Goal: Transaction & Acquisition: Purchase product/service

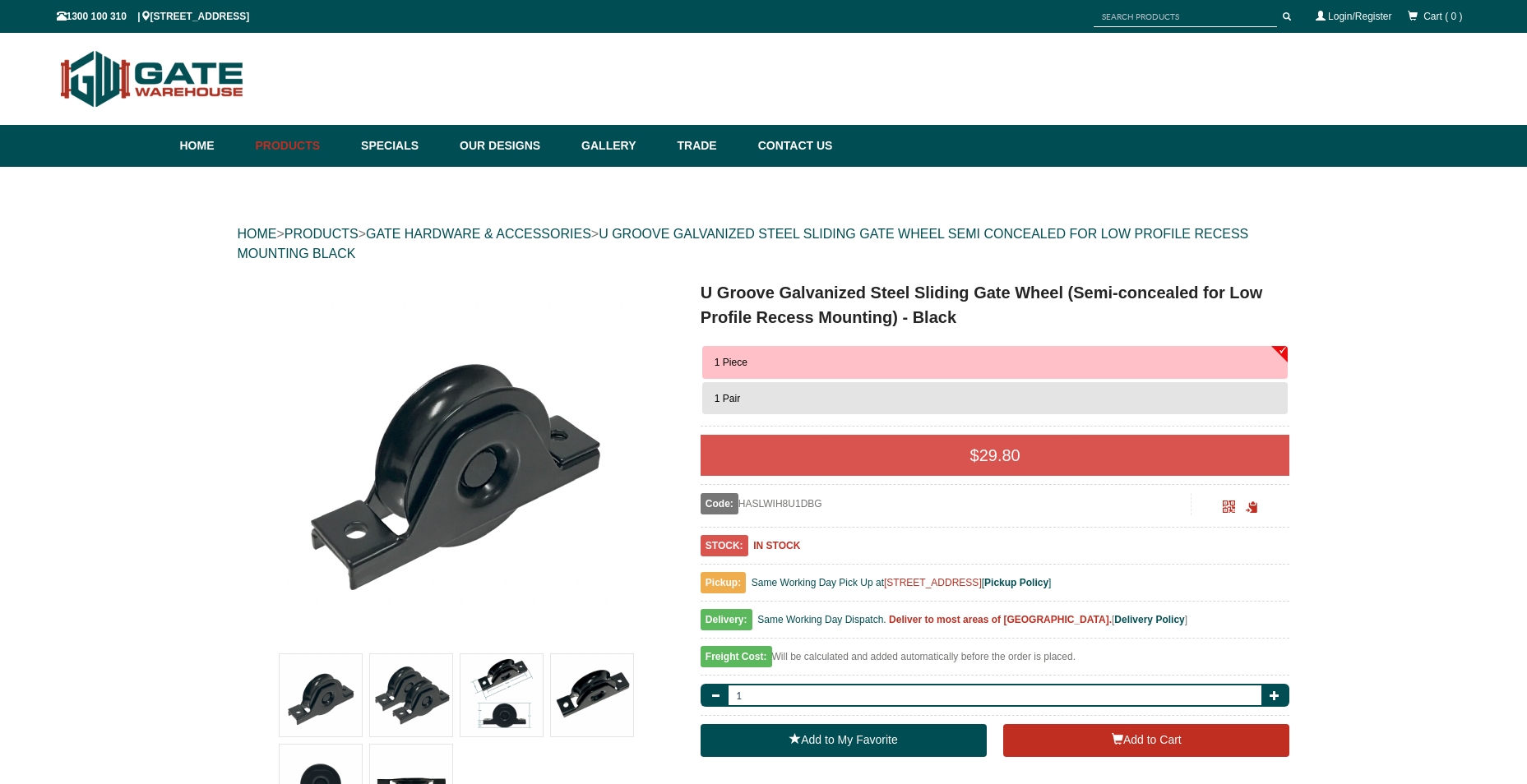
scroll to position [41, 0]
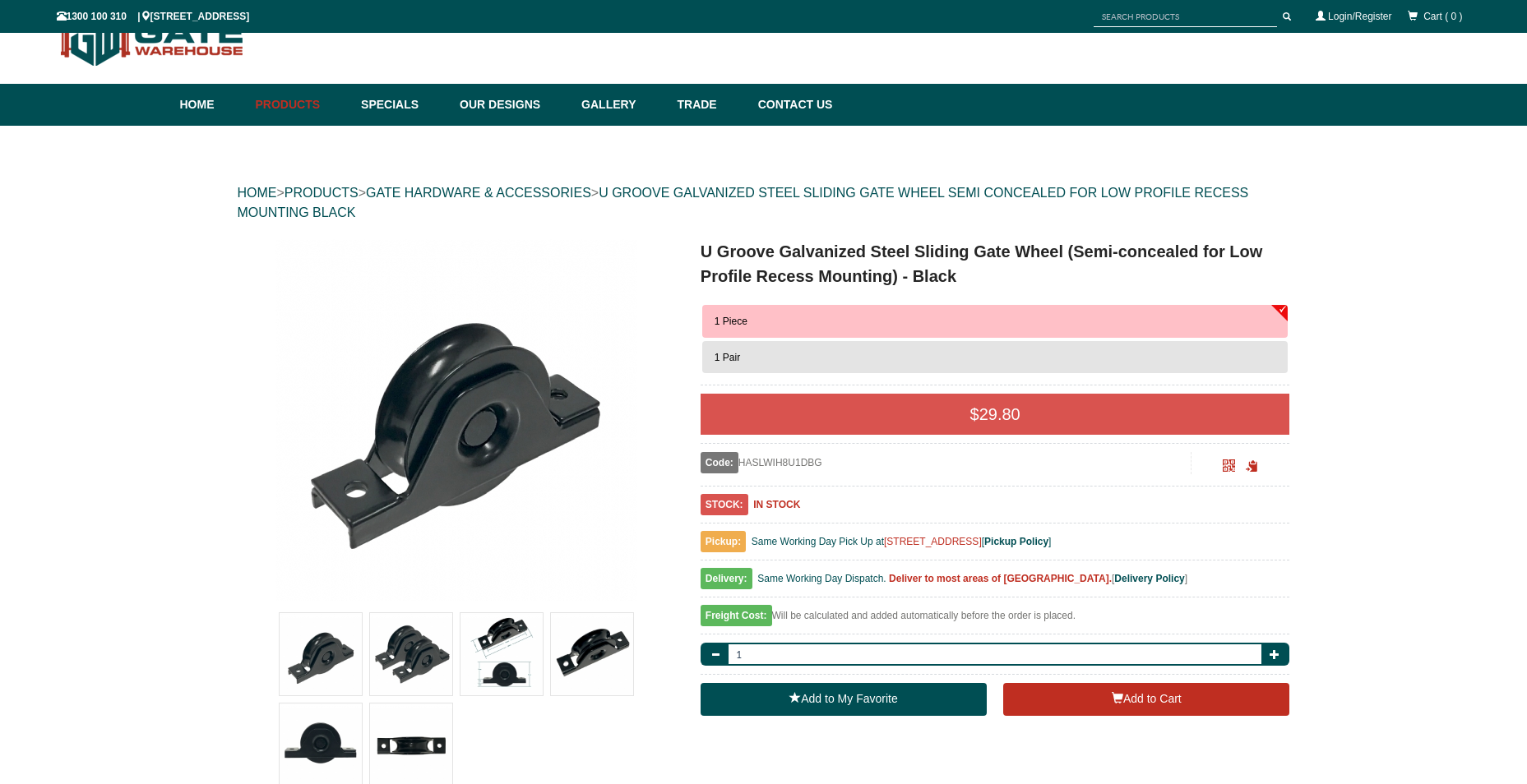
click at [946, 314] on button "1 Piece" at bounding box center [995, 321] width 586 height 33
click at [755, 359] on button "1 Pair" at bounding box center [995, 357] width 586 height 33
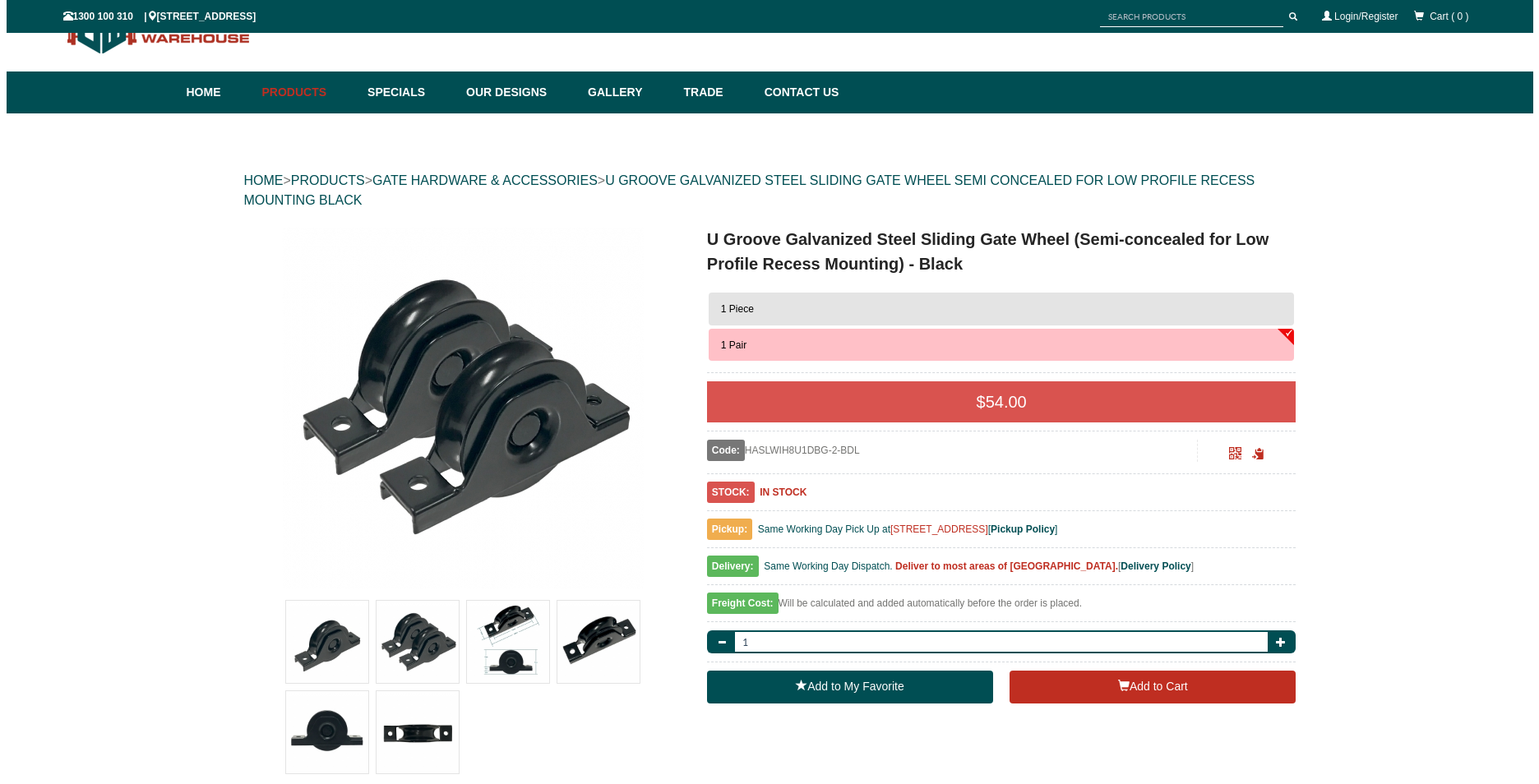
scroll to position [82, 0]
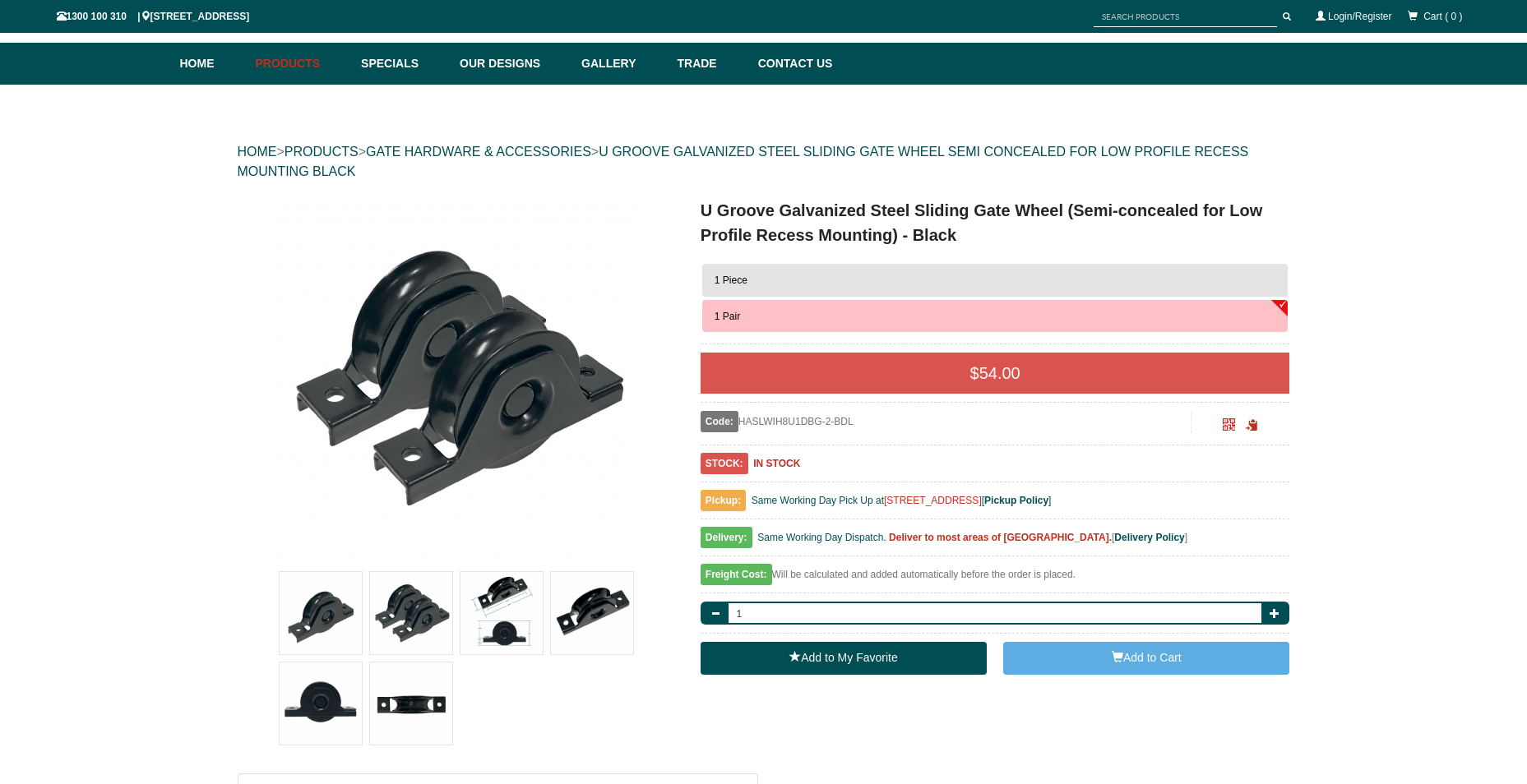
click at [1072, 664] on button "Add to Cart" at bounding box center [1146, 658] width 286 height 33
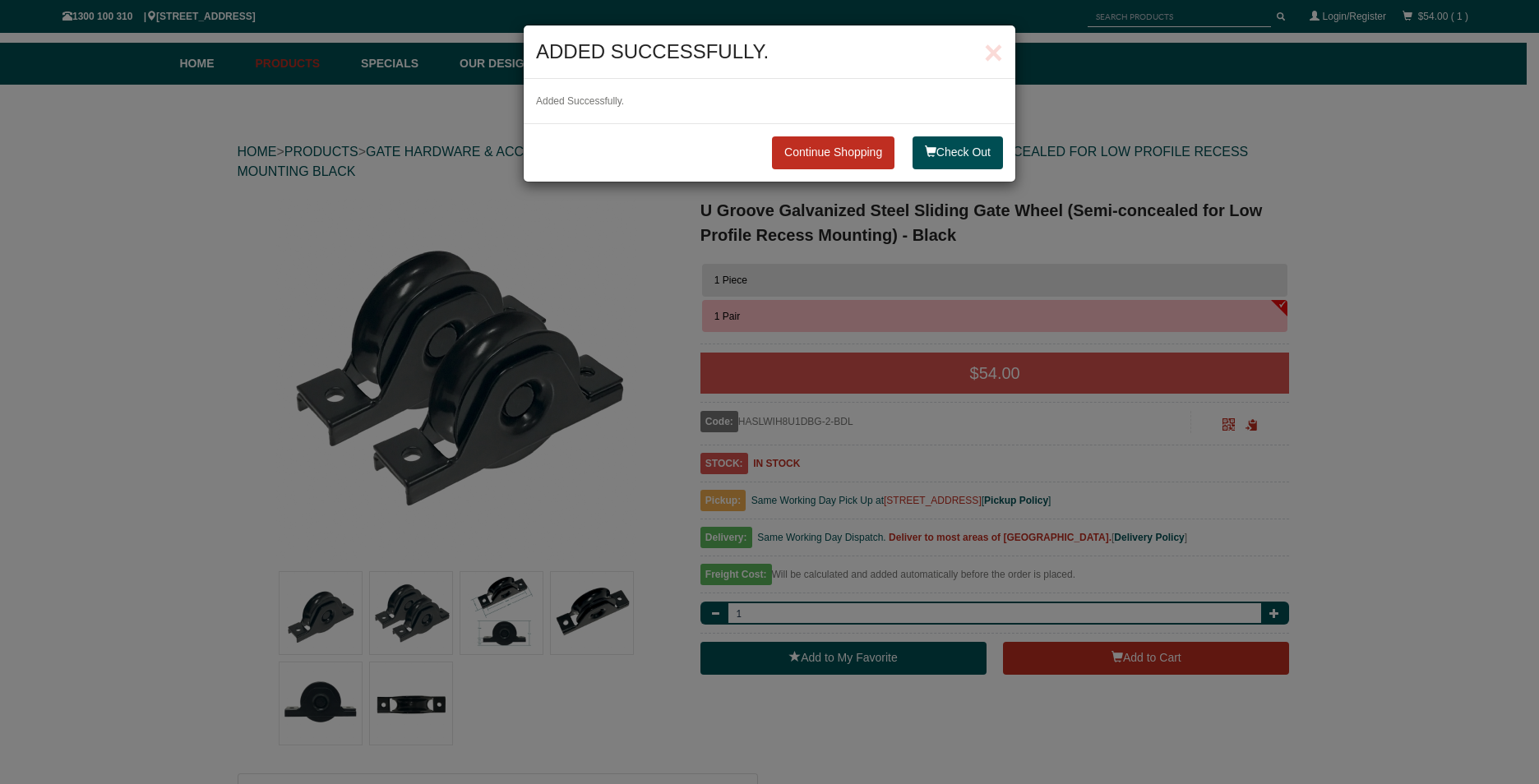
click at [937, 150] on button "Check Out" at bounding box center [958, 153] width 91 height 33
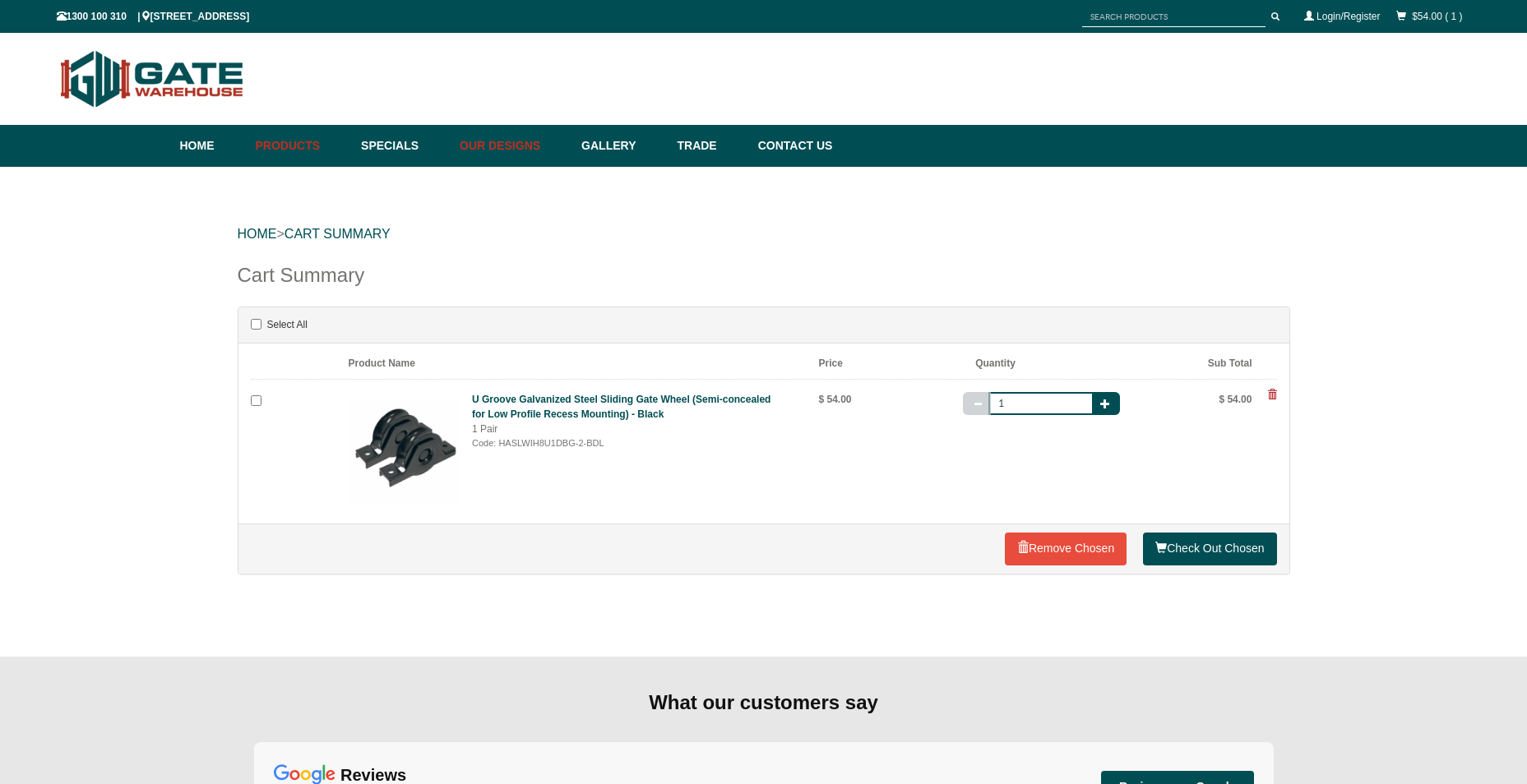
click at [526, 147] on link "Our Designs" at bounding box center [512, 146] width 122 height 42
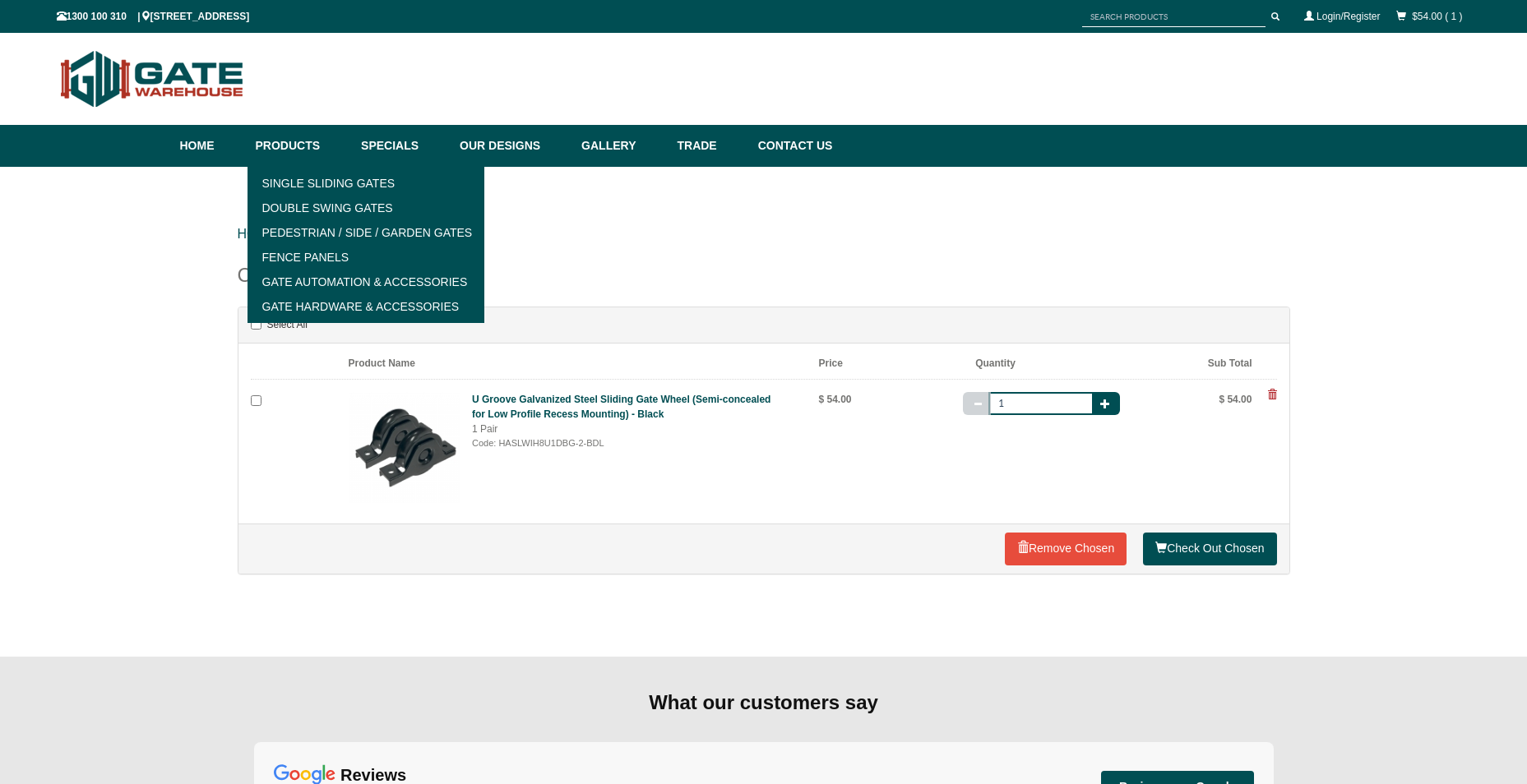
click at [338, 306] on link "Gate Hardware & Accessories" at bounding box center [365, 306] width 228 height 25
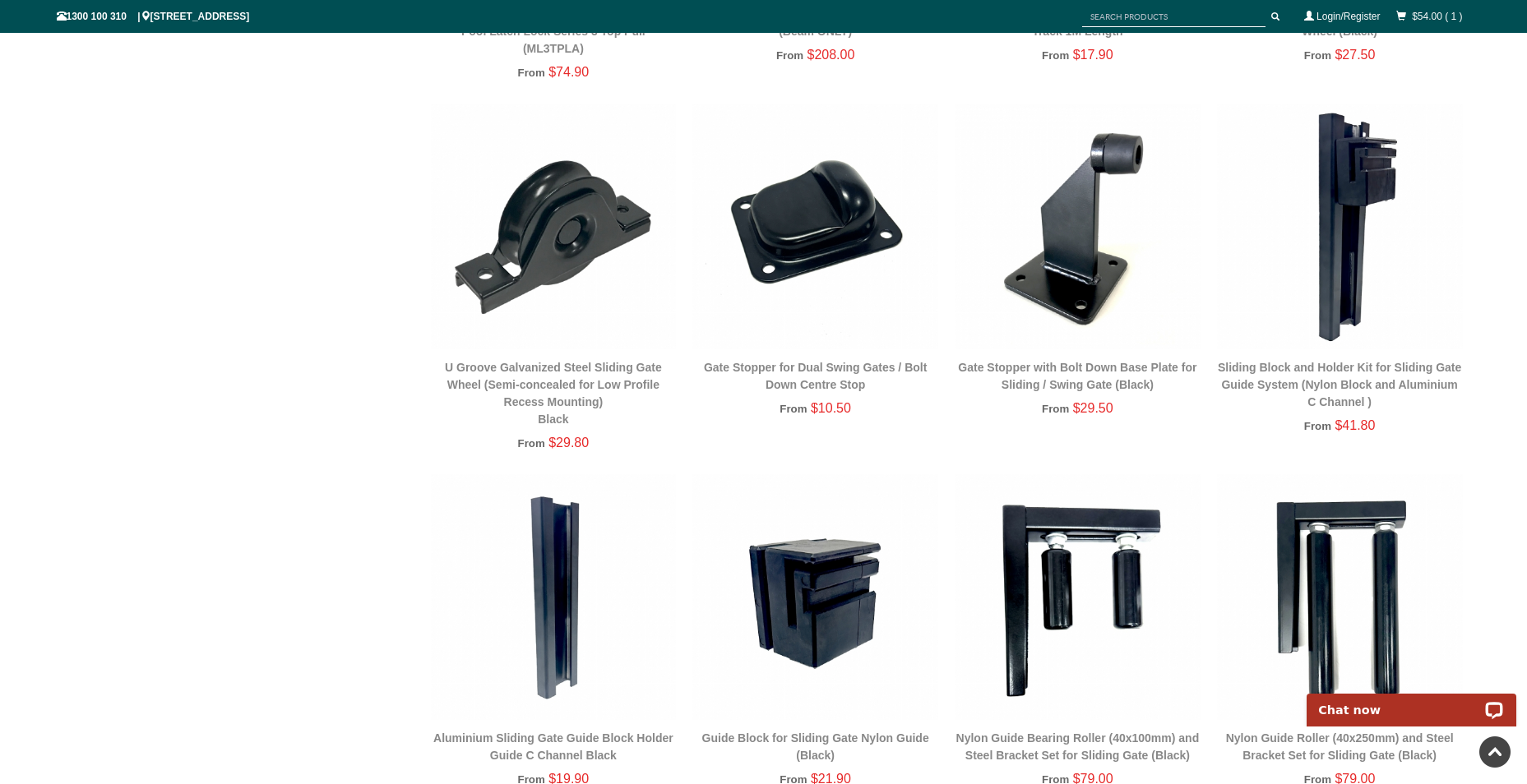
scroll to position [1685, 0]
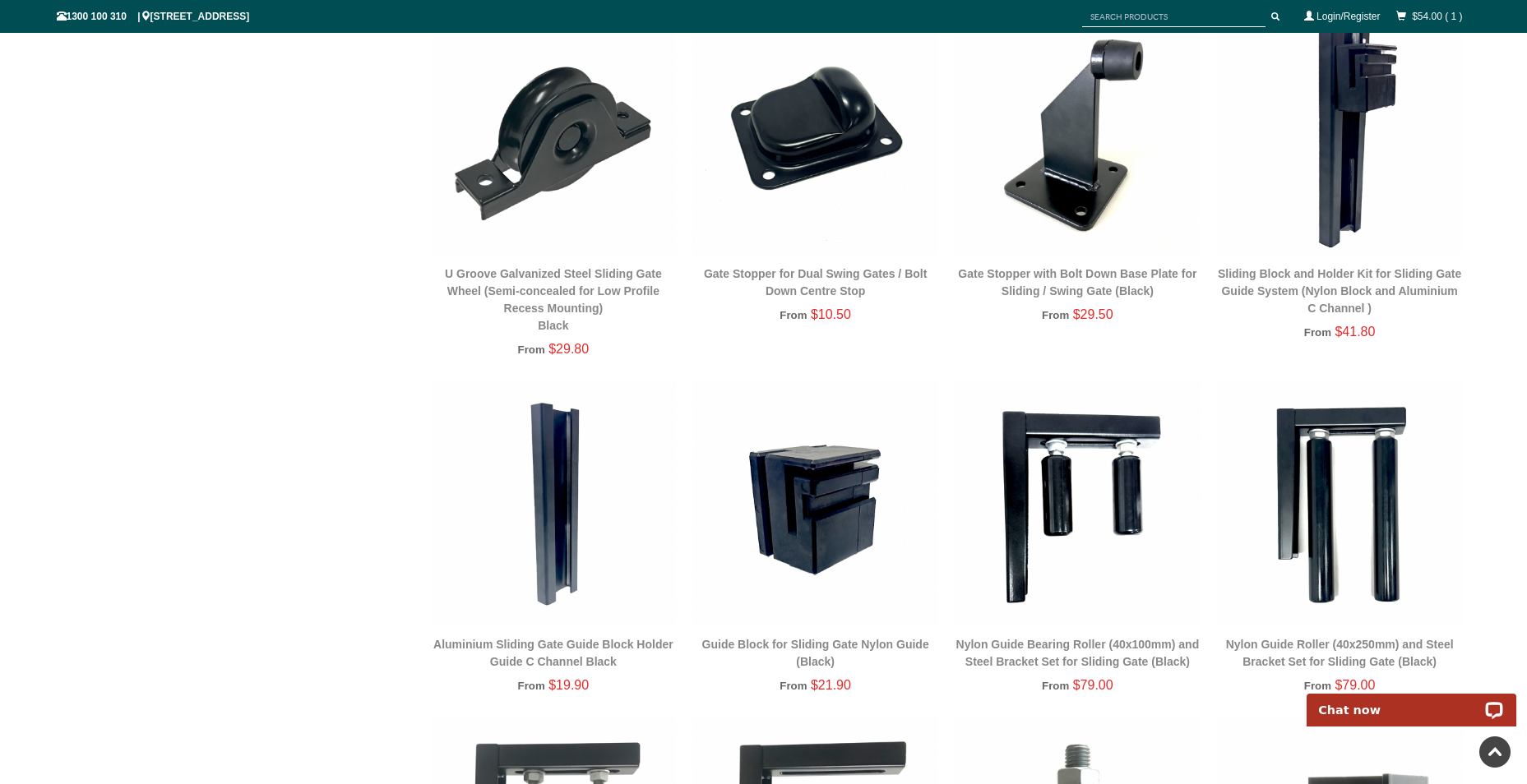
click at [1353, 163] on img at bounding box center [1340, 133] width 246 height 246
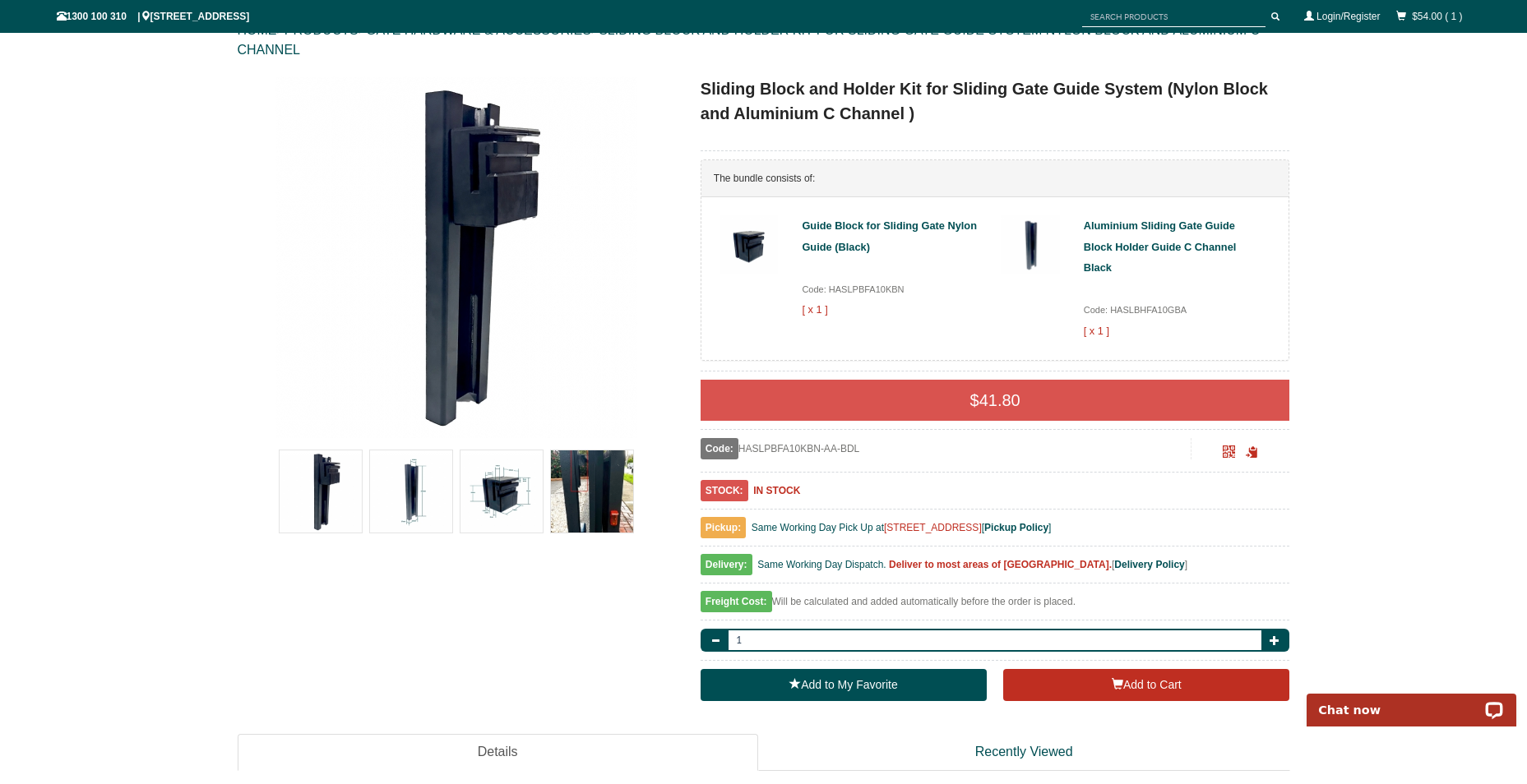
scroll to position [206, 0]
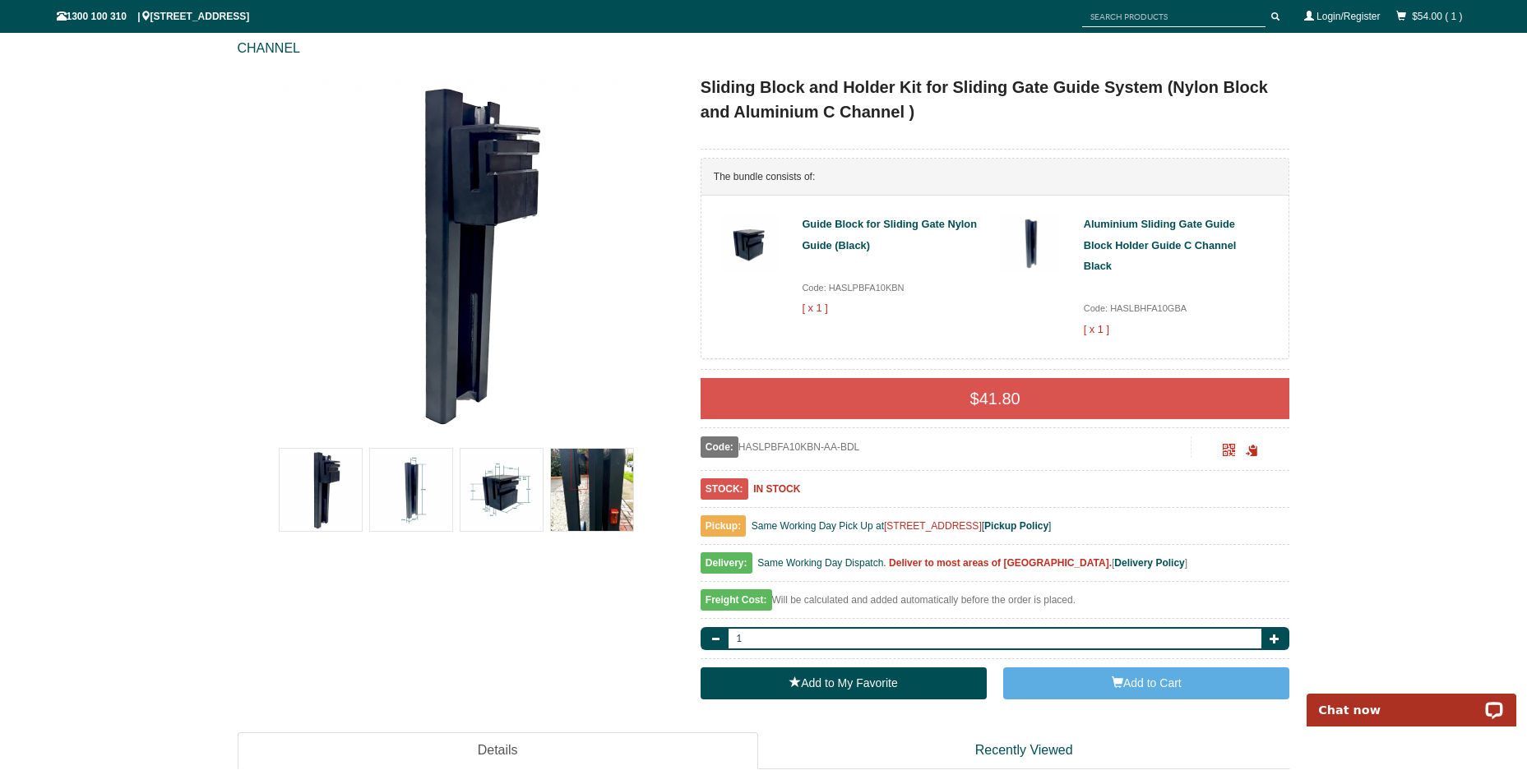
click at [1086, 678] on button "Add to Cart" at bounding box center [1146, 684] width 286 height 33
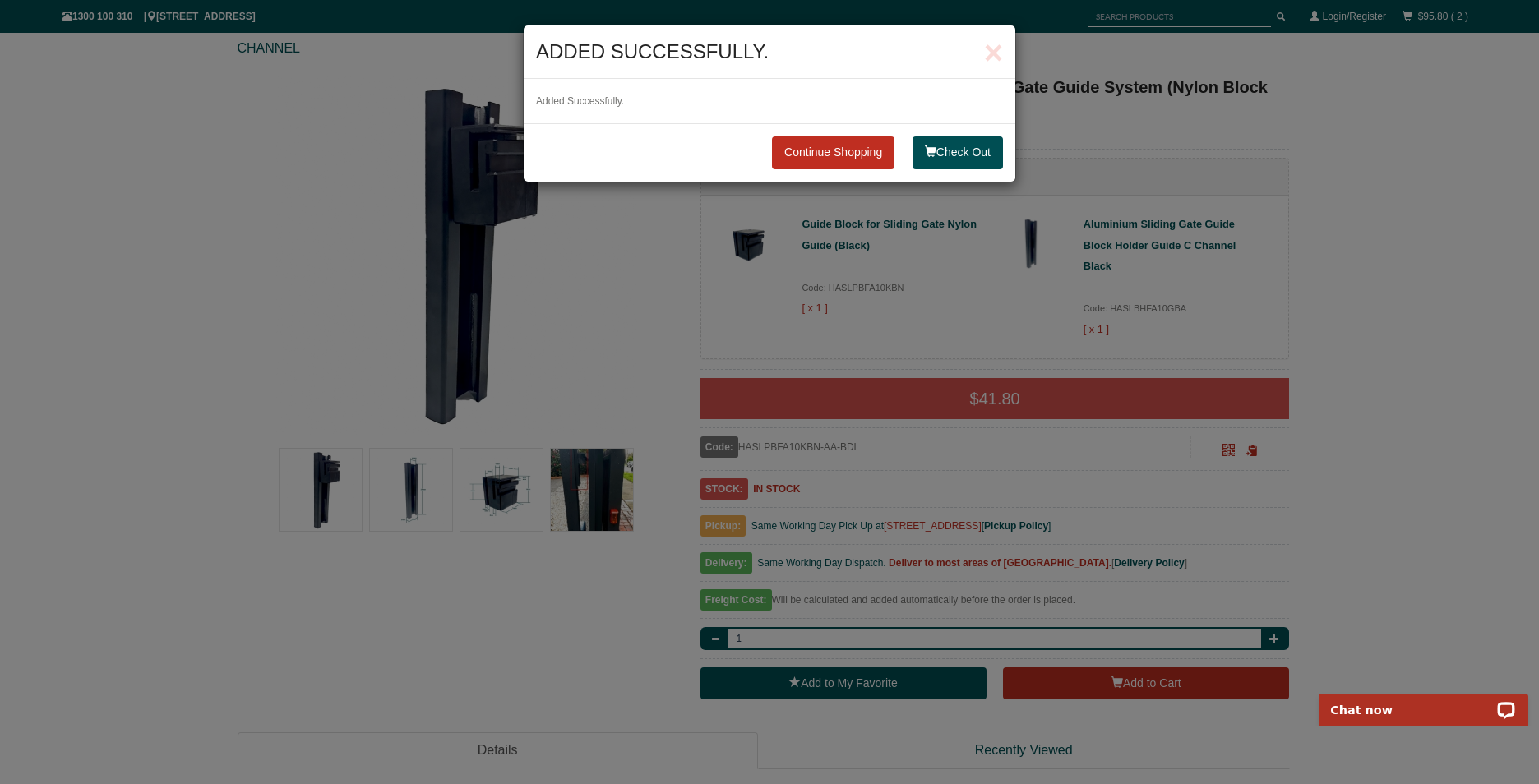
click at [824, 153] on link "Continue Shopping" at bounding box center [834, 153] width 122 height 33
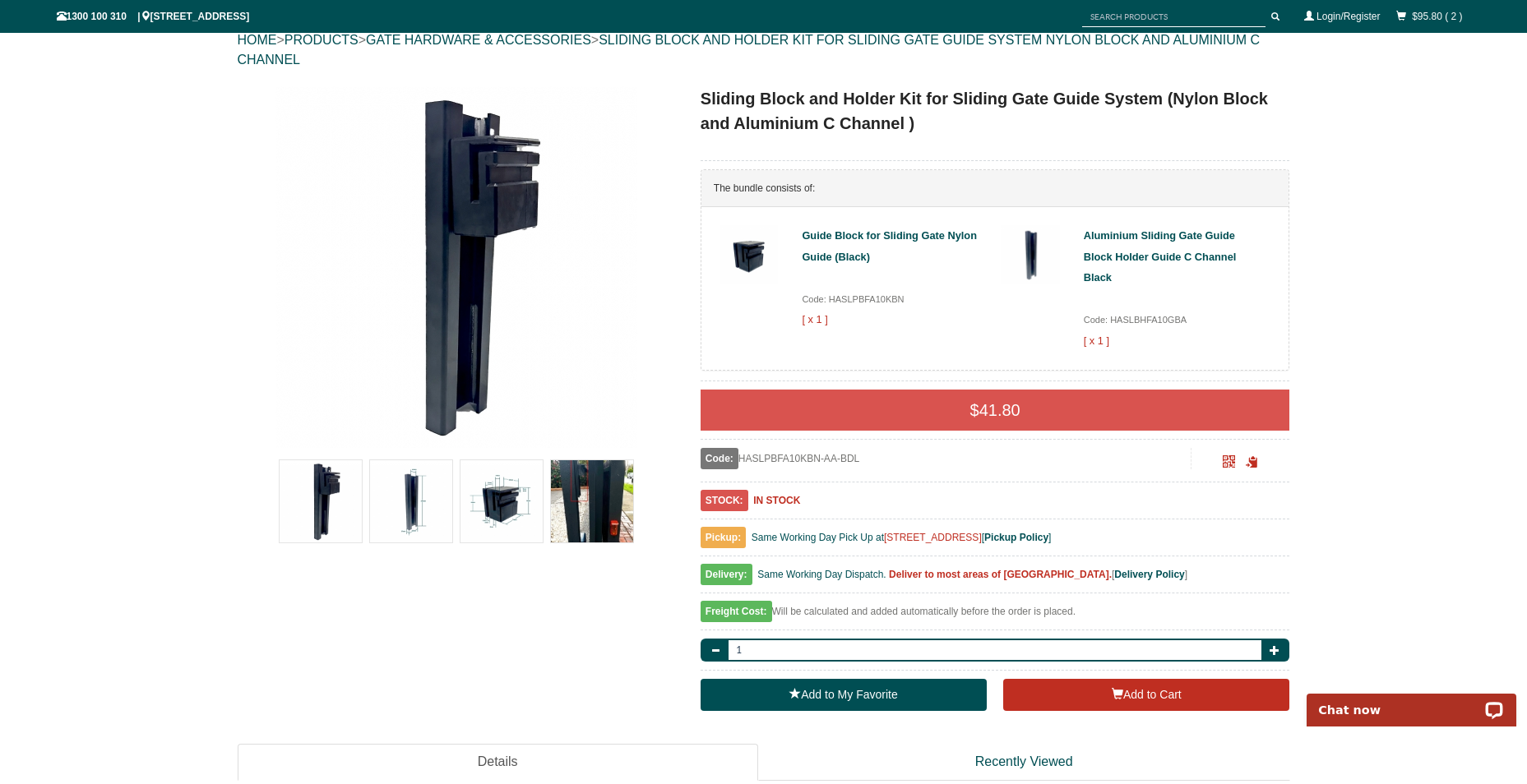
scroll to position [0, 0]
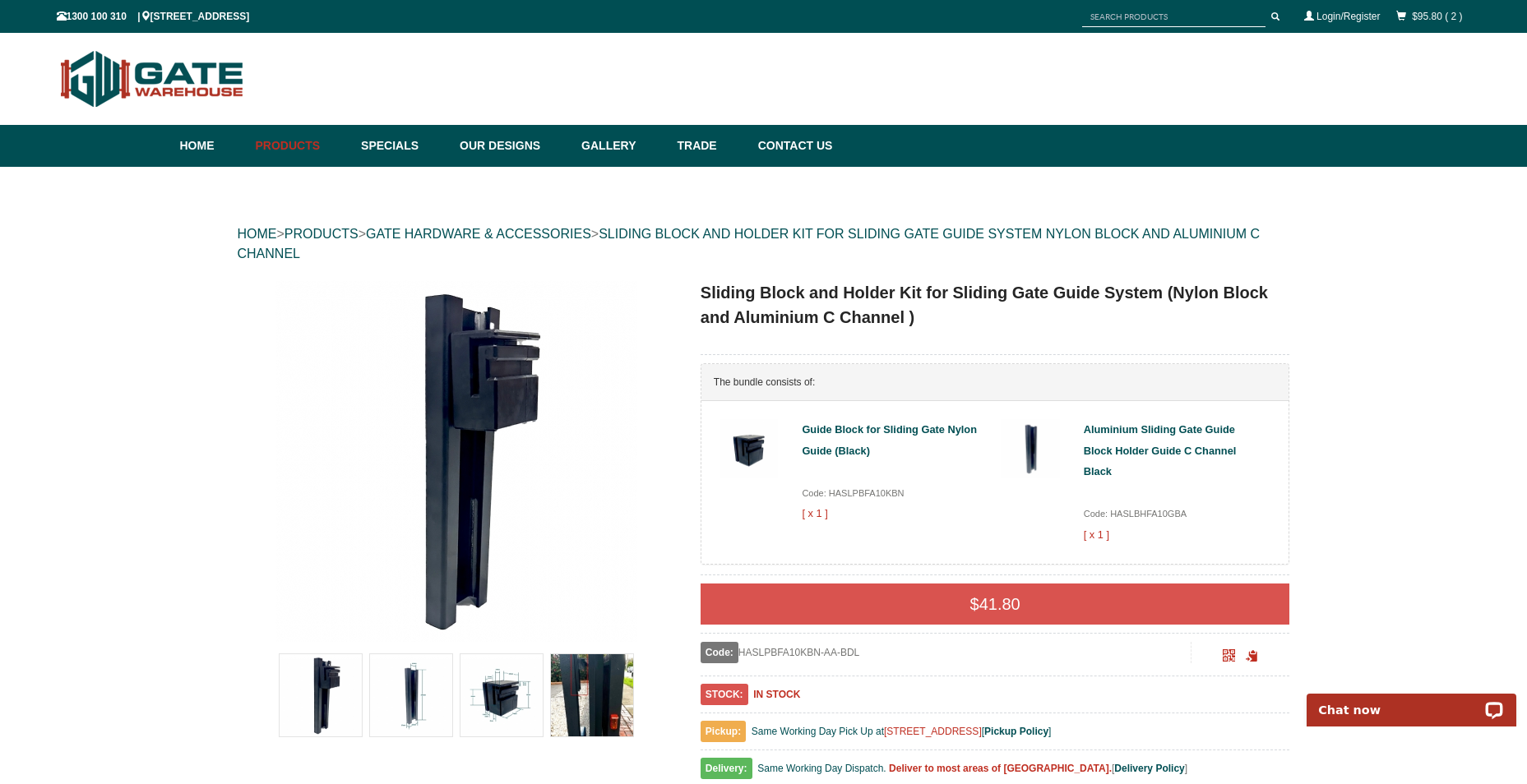
click at [1082, 233] on link "SLIDING BLOCK AND HOLDER KIT FOR SLIDING GATE GUIDE SYSTEM NYLON BLOCK AND ALUM…" at bounding box center [749, 243] width 1023 height 33
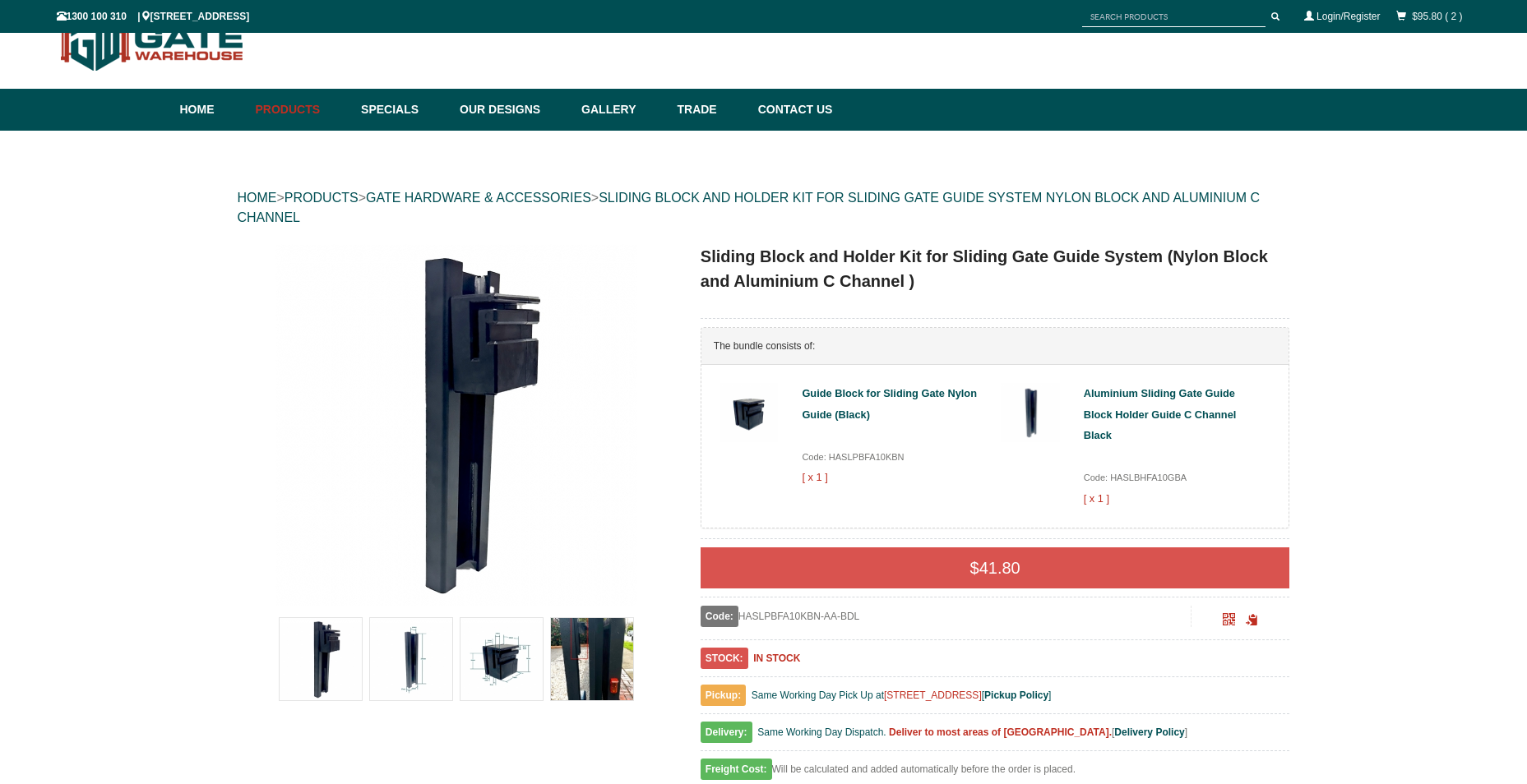
scroll to position [41, 0]
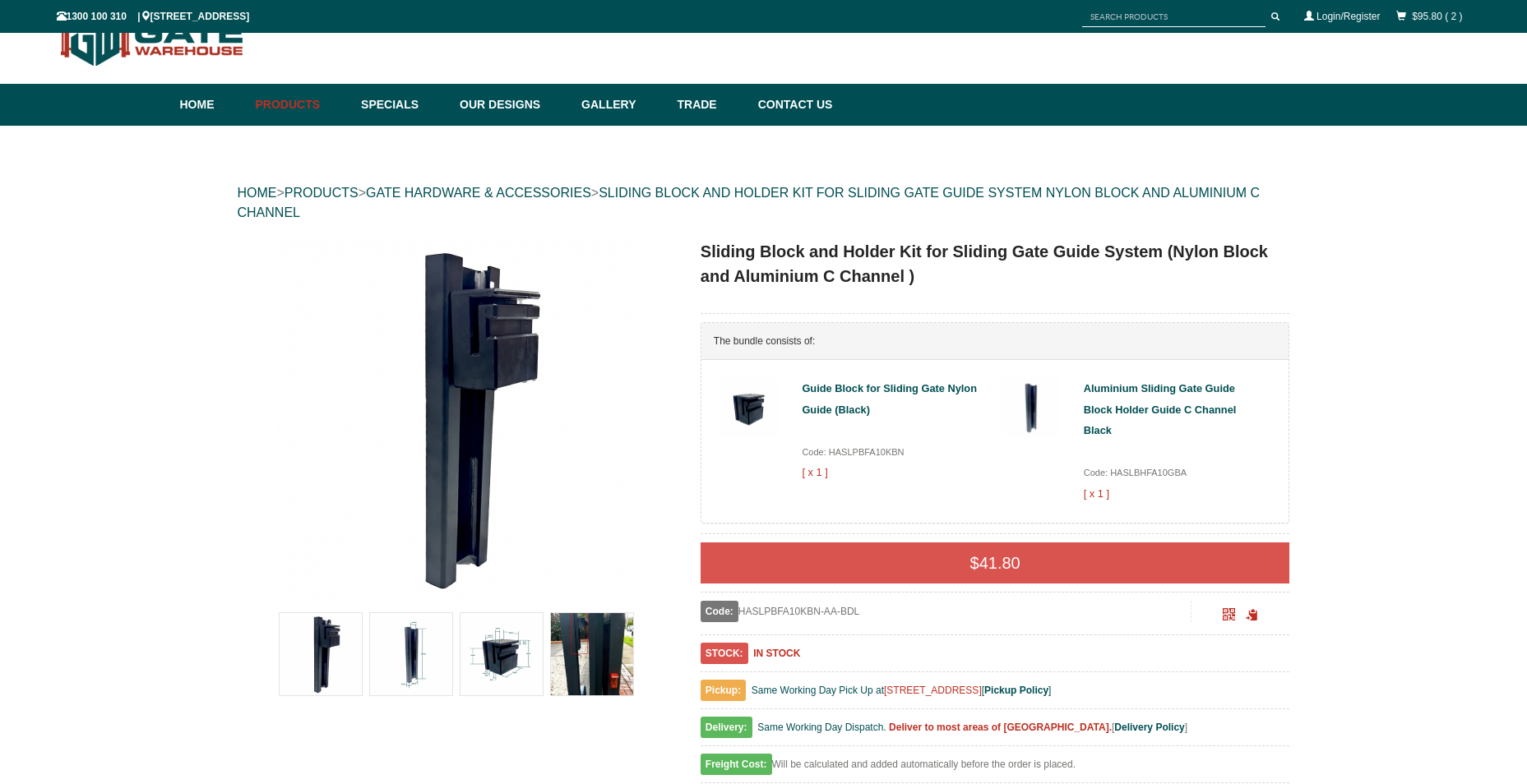
click at [564, 191] on link "GATE HARDWARE & ACCESSORIES" at bounding box center [478, 193] width 226 height 14
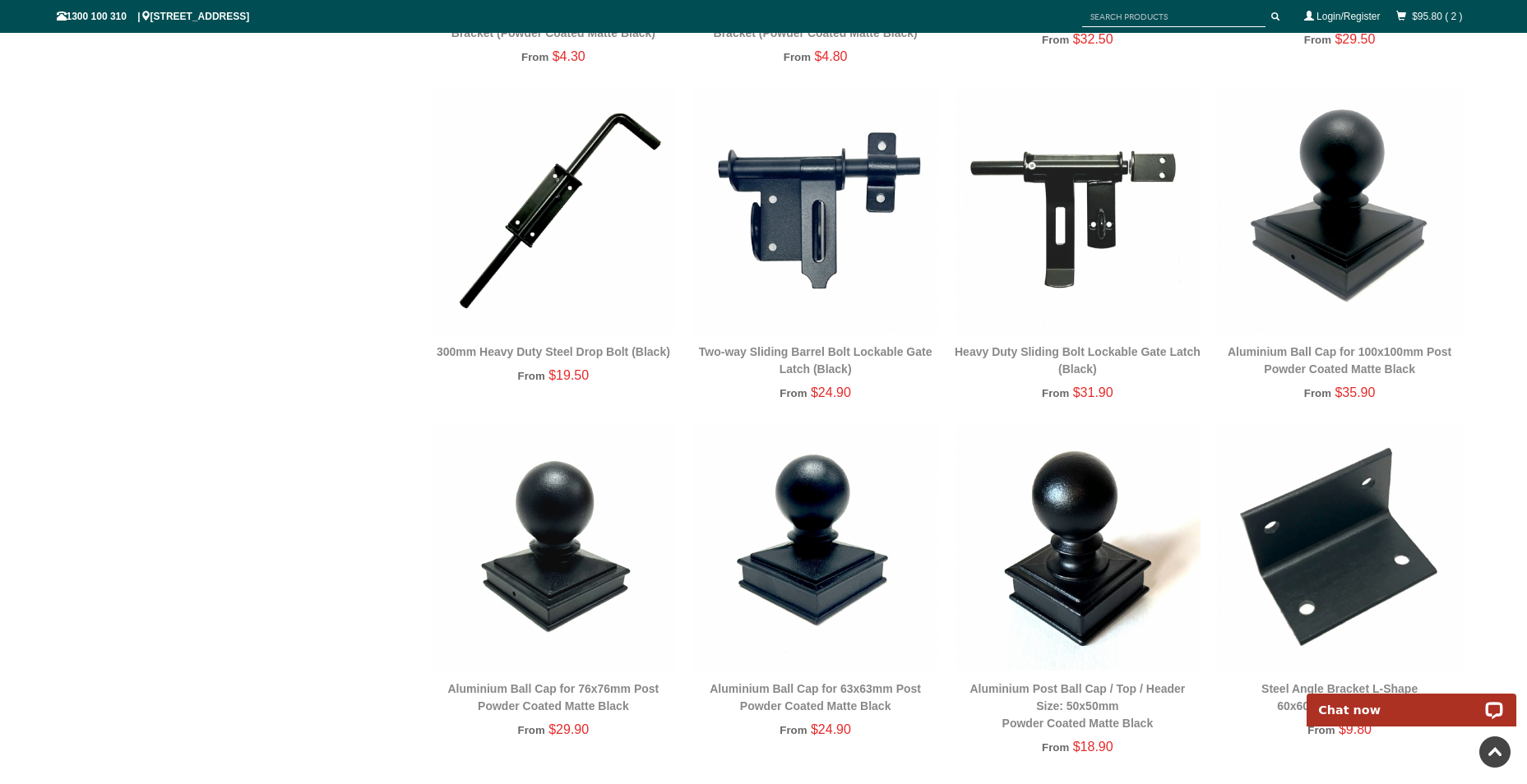
scroll to position [3246, 0]
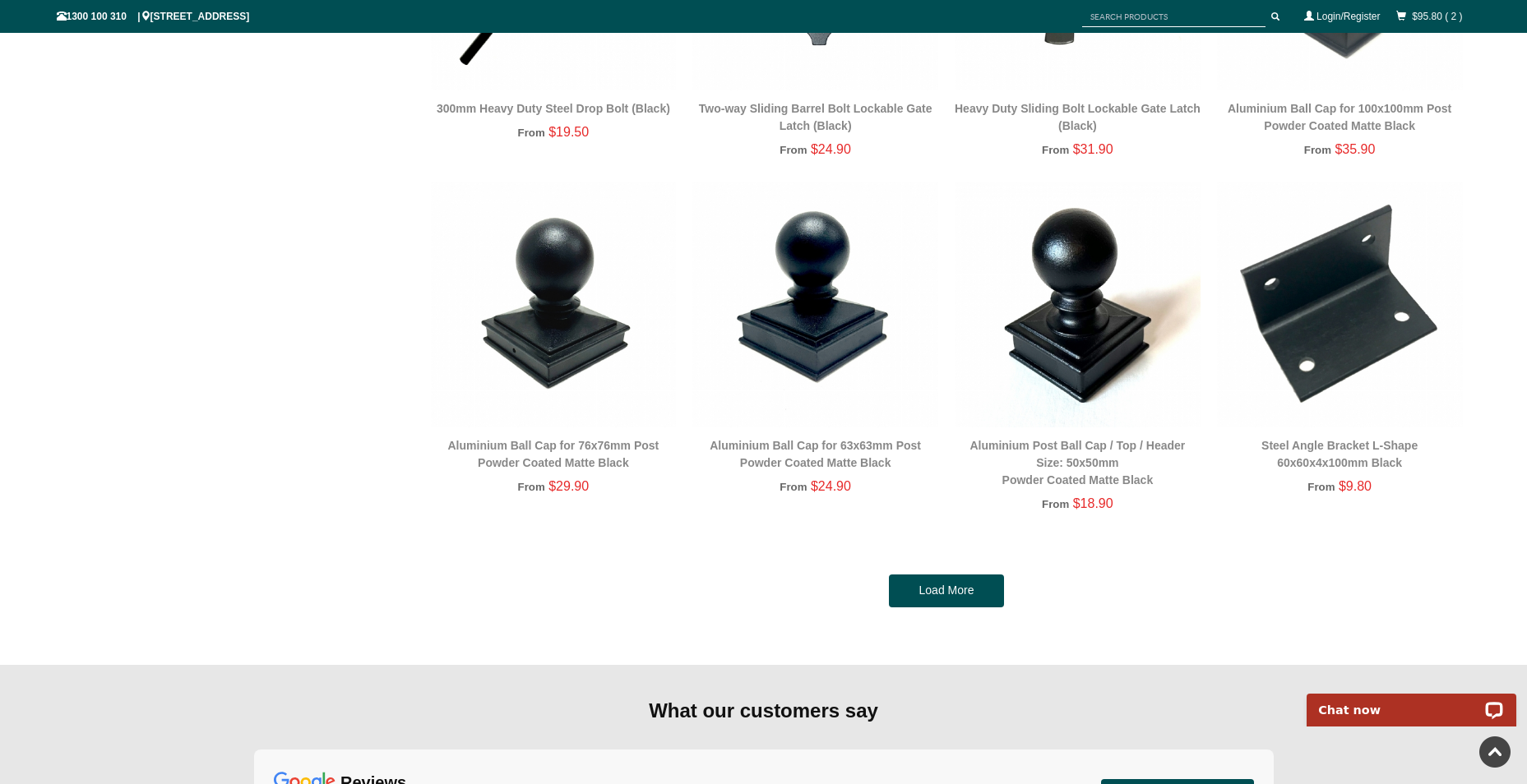
click at [973, 594] on link "Load More" at bounding box center [946, 590] width 115 height 33
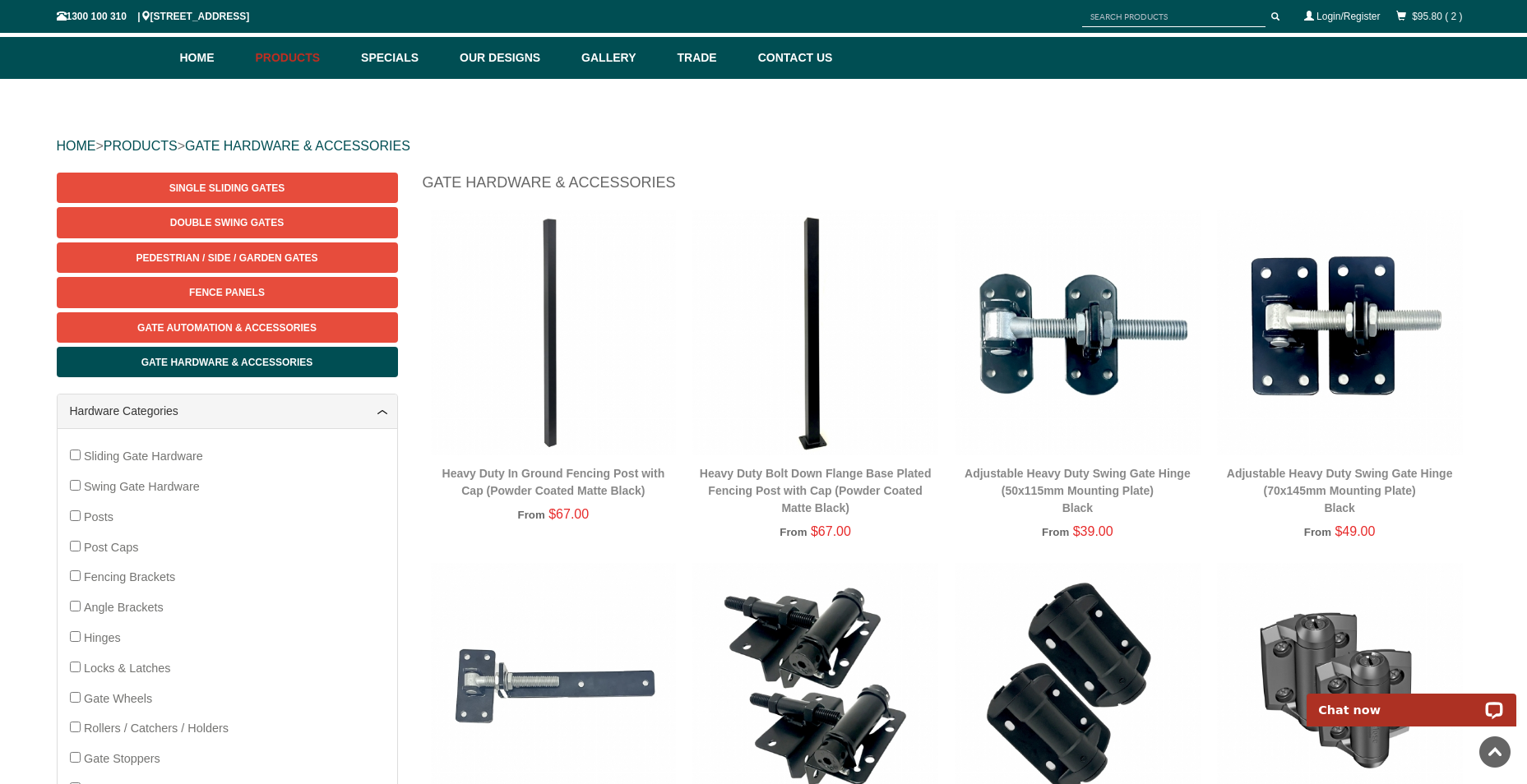
scroll to position [0, 0]
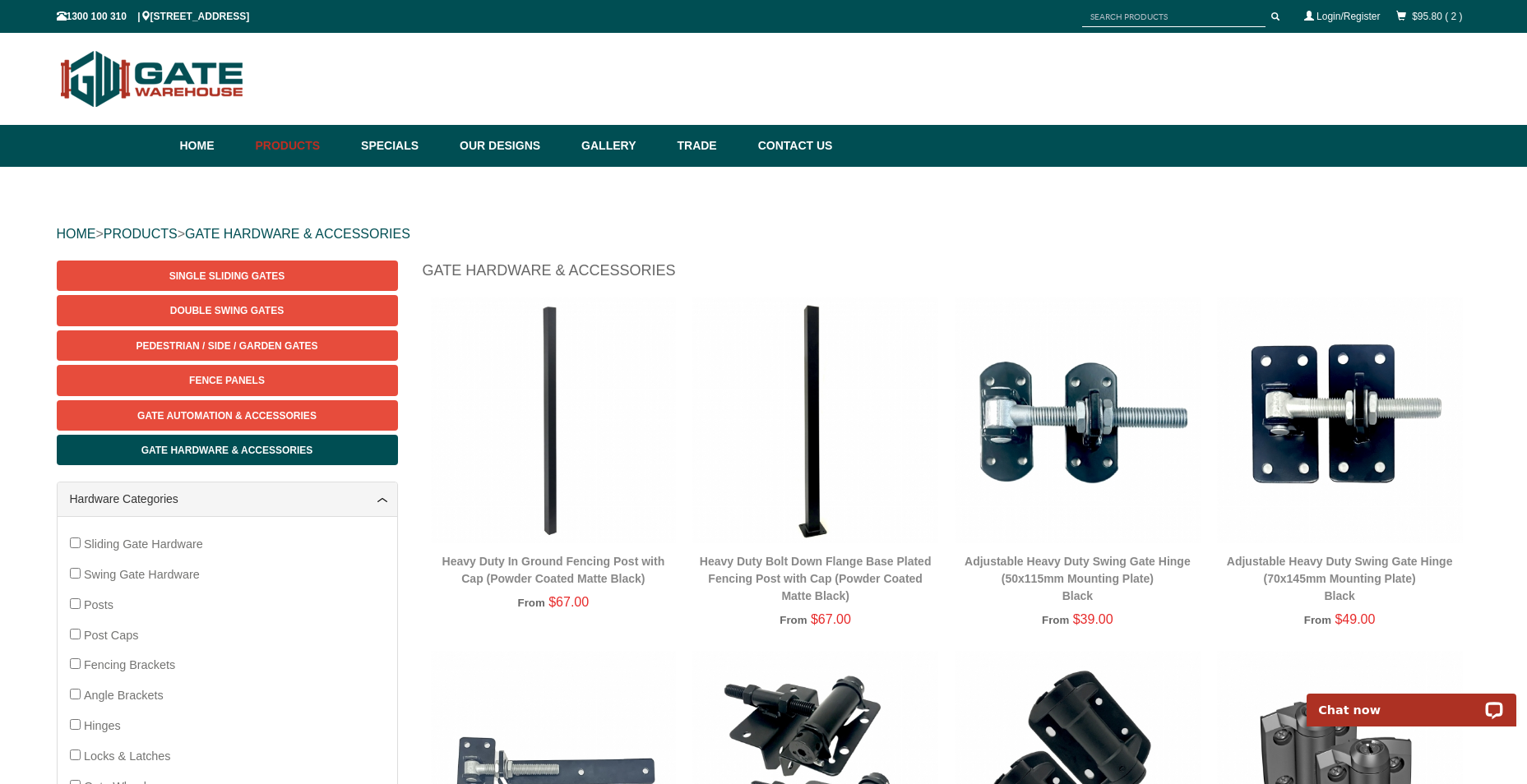
click at [1425, 14] on link "$95.80 ( 2 )" at bounding box center [1436, 17] width 50 height 12
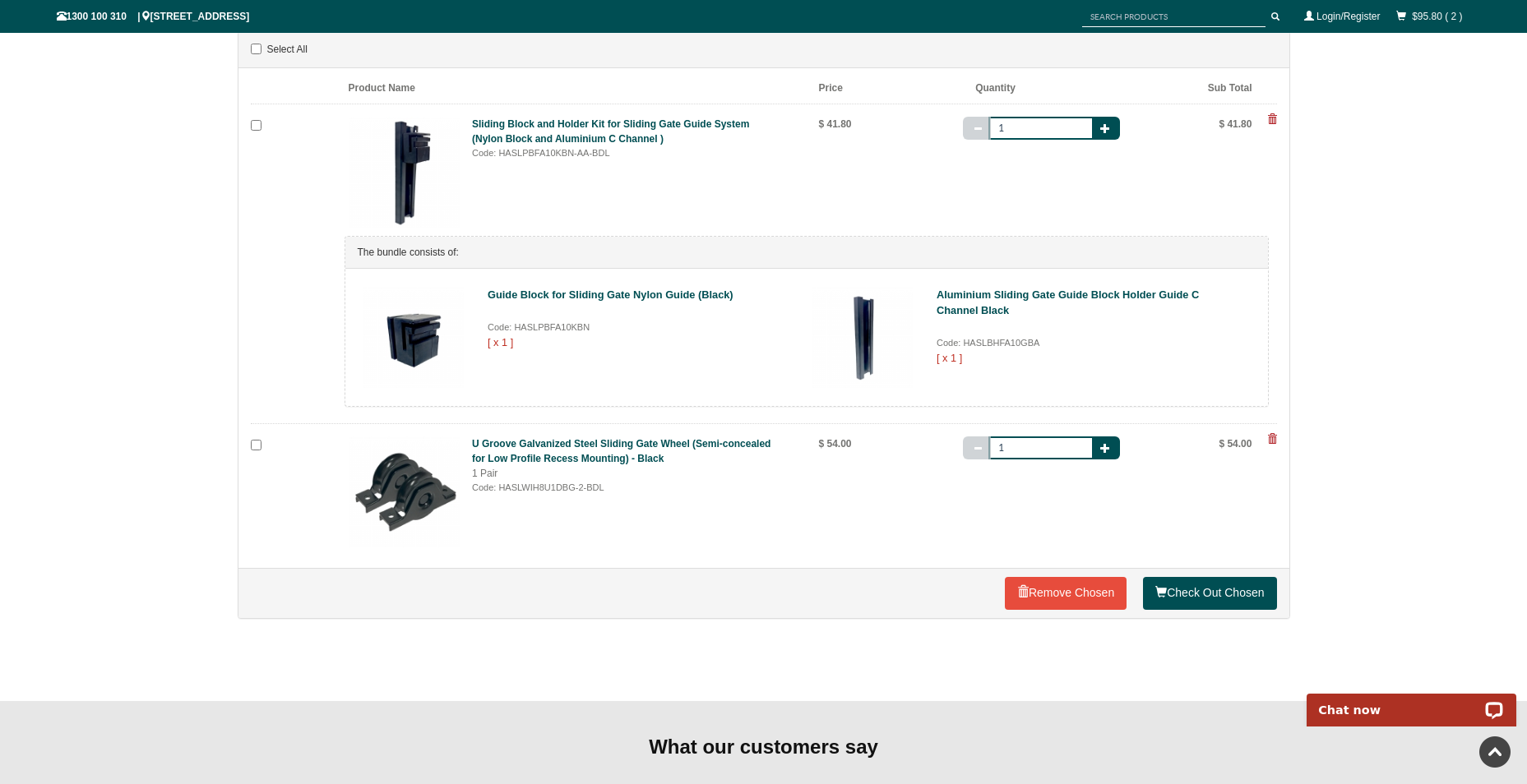
scroll to position [246, 0]
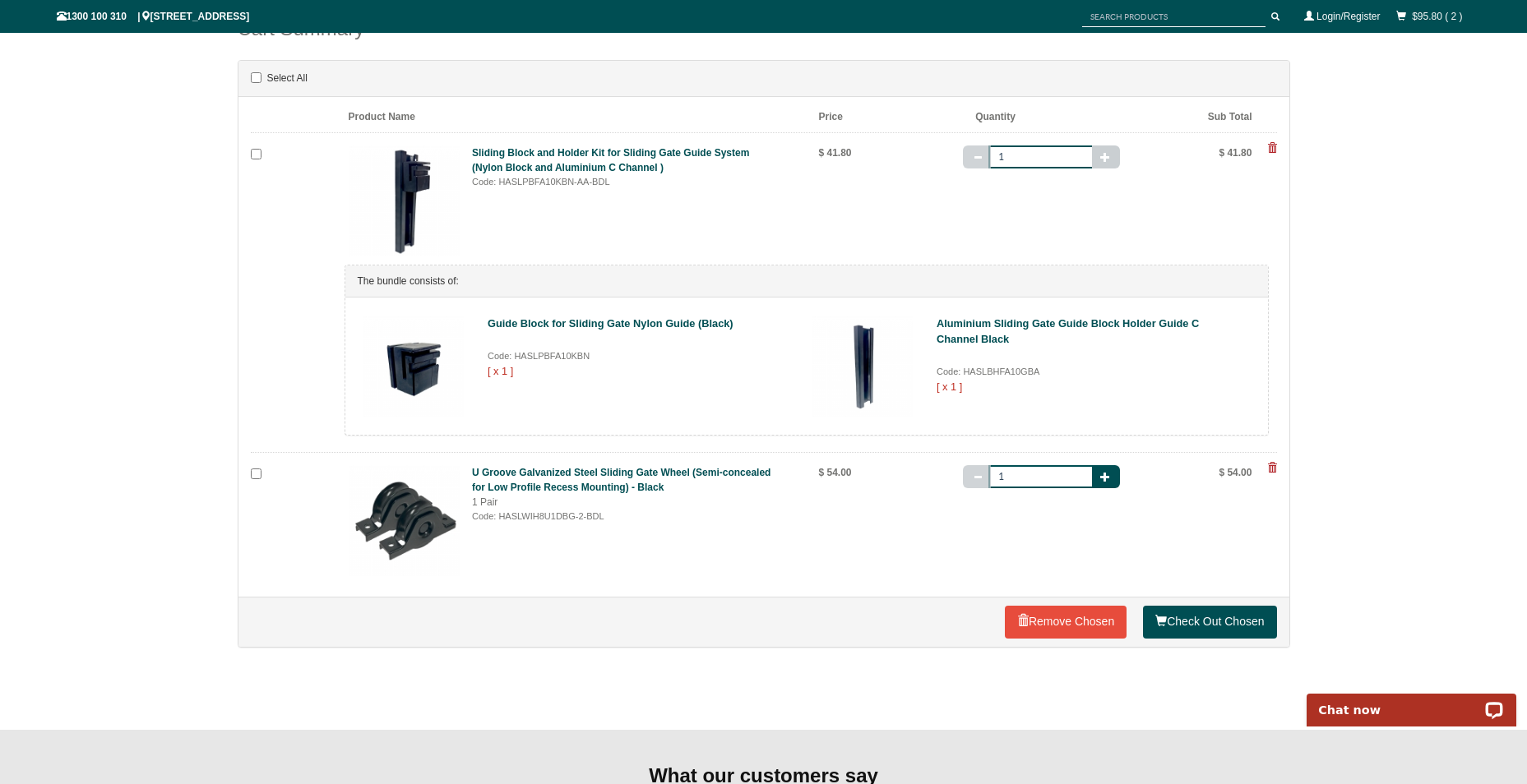
click at [1114, 152] on button "button" at bounding box center [1105, 157] width 28 height 23
click at [980, 154] on span "button" at bounding box center [977, 157] width 10 height 10
click at [1179, 623] on link "Check Out Chosen" at bounding box center [1209, 621] width 133 height 33
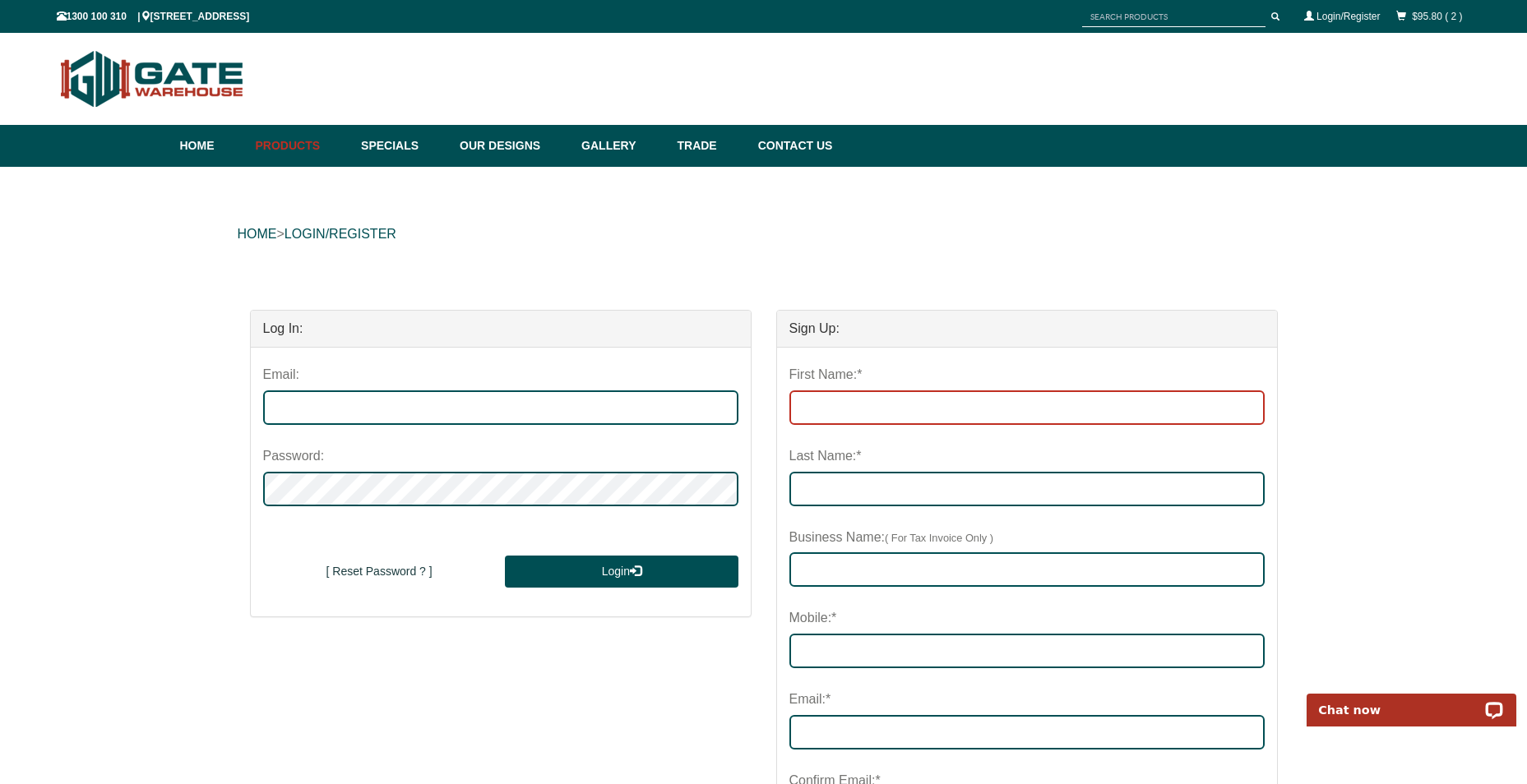
click at [912, 419] on input "First Name:*" at bounding box center [1027, 407] width 475 height 34
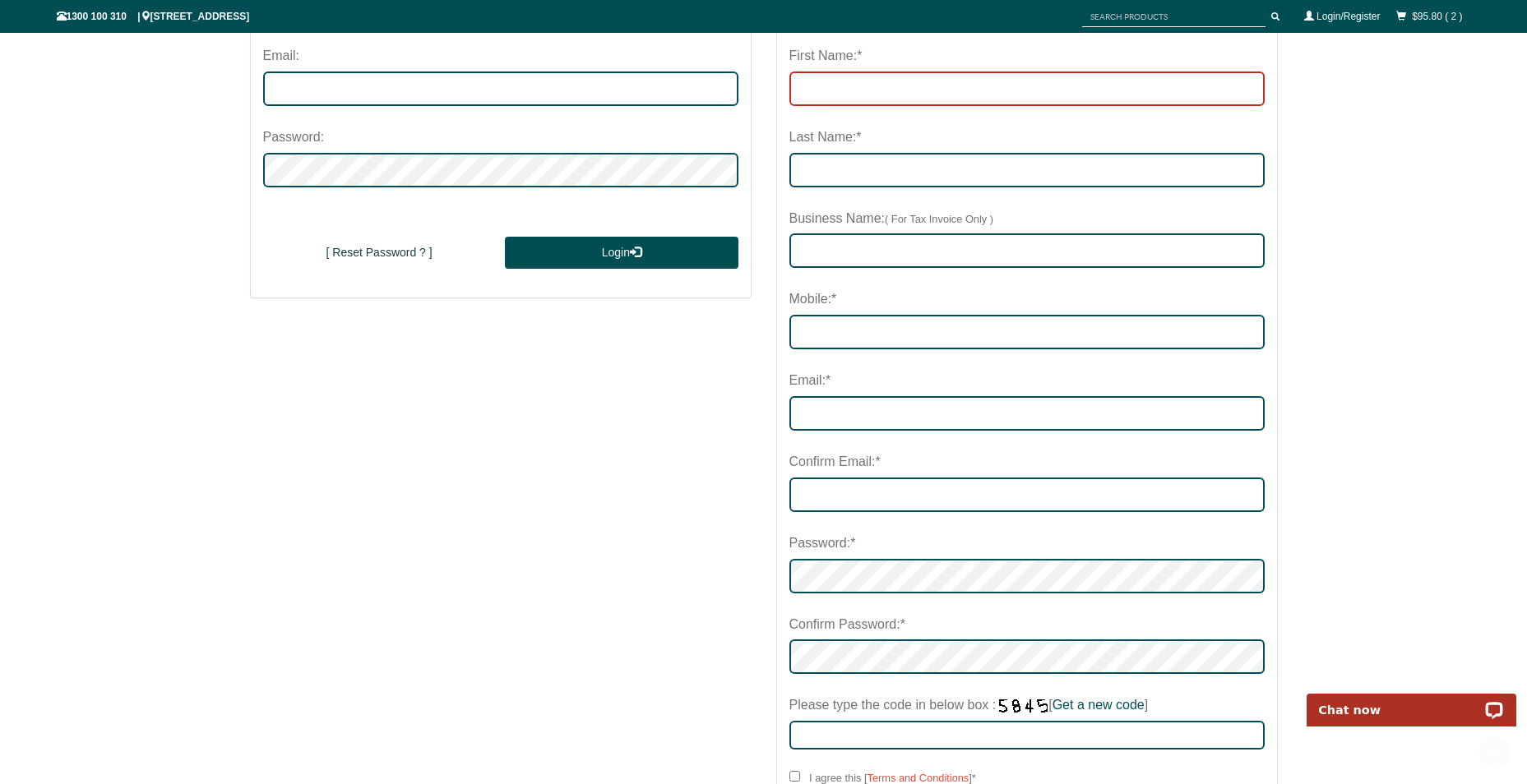
scroll to position [329, 0]
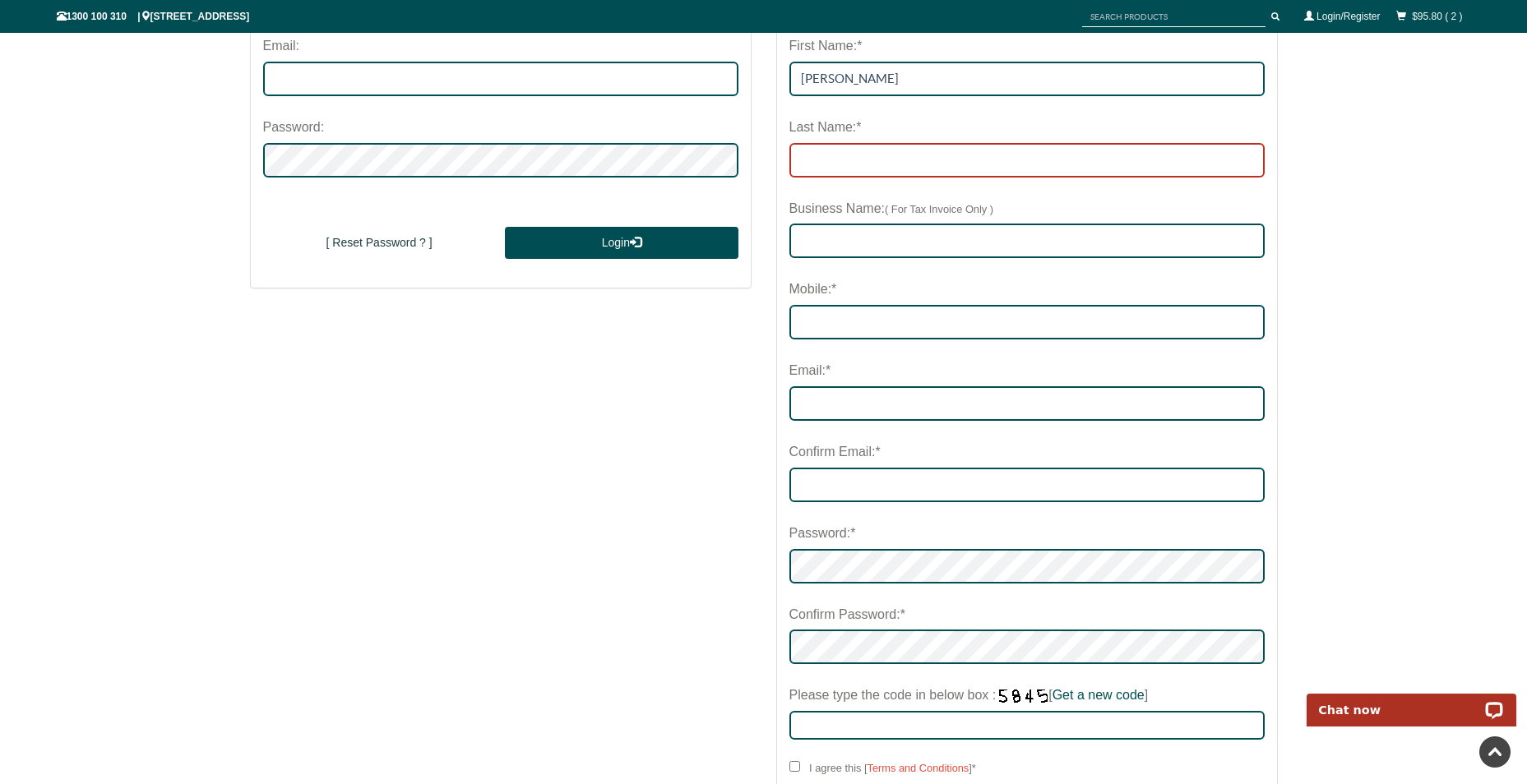
click at [872, 162] on input "Last Name:*" at bounding box center [1027, 160] width 475 height 34
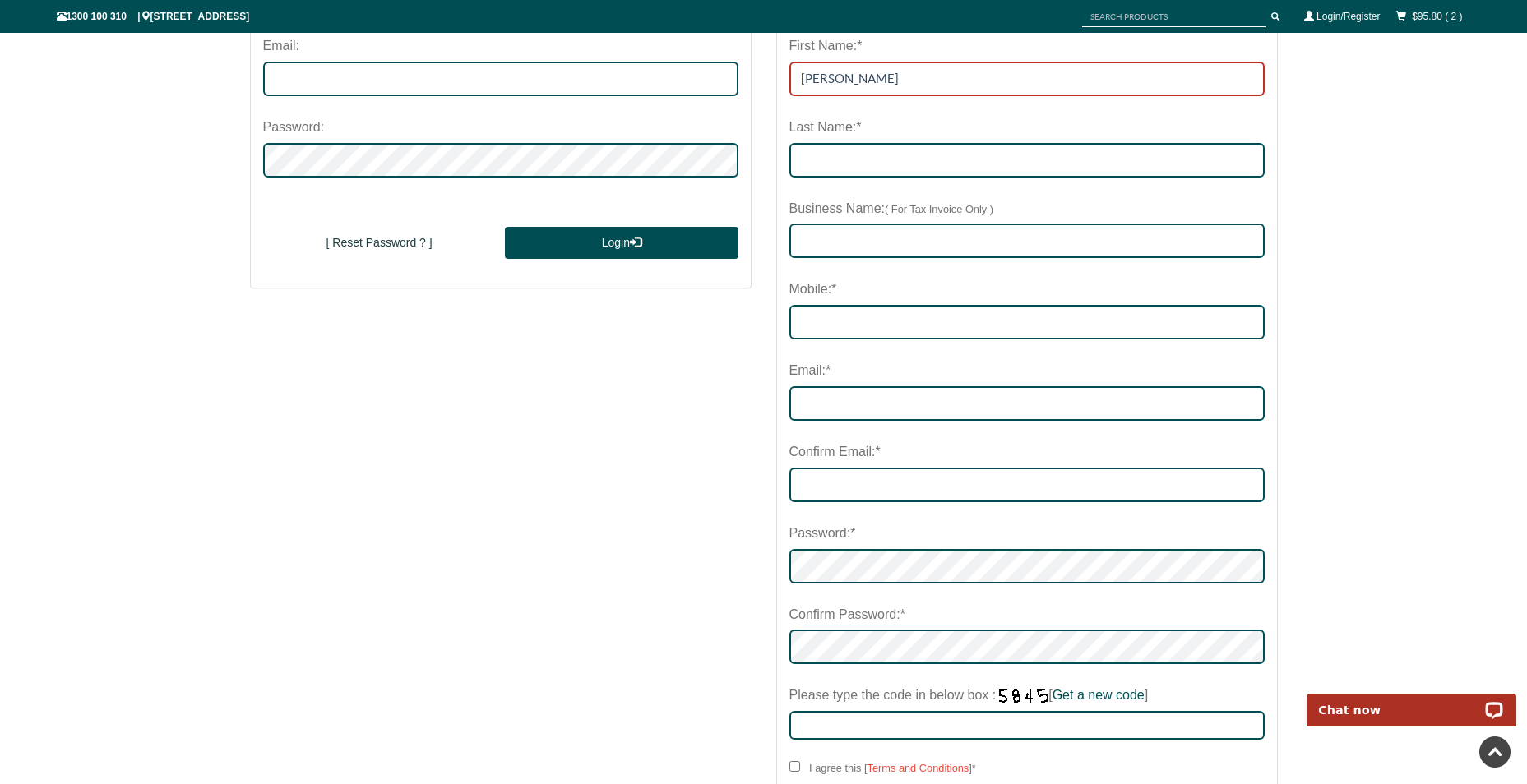
click at [858, 79] on input "[PERSON_NAME]" at bounding box center [1027, 79] width 475 height 34
type input "j"
type input "[PERSON_NAME]"
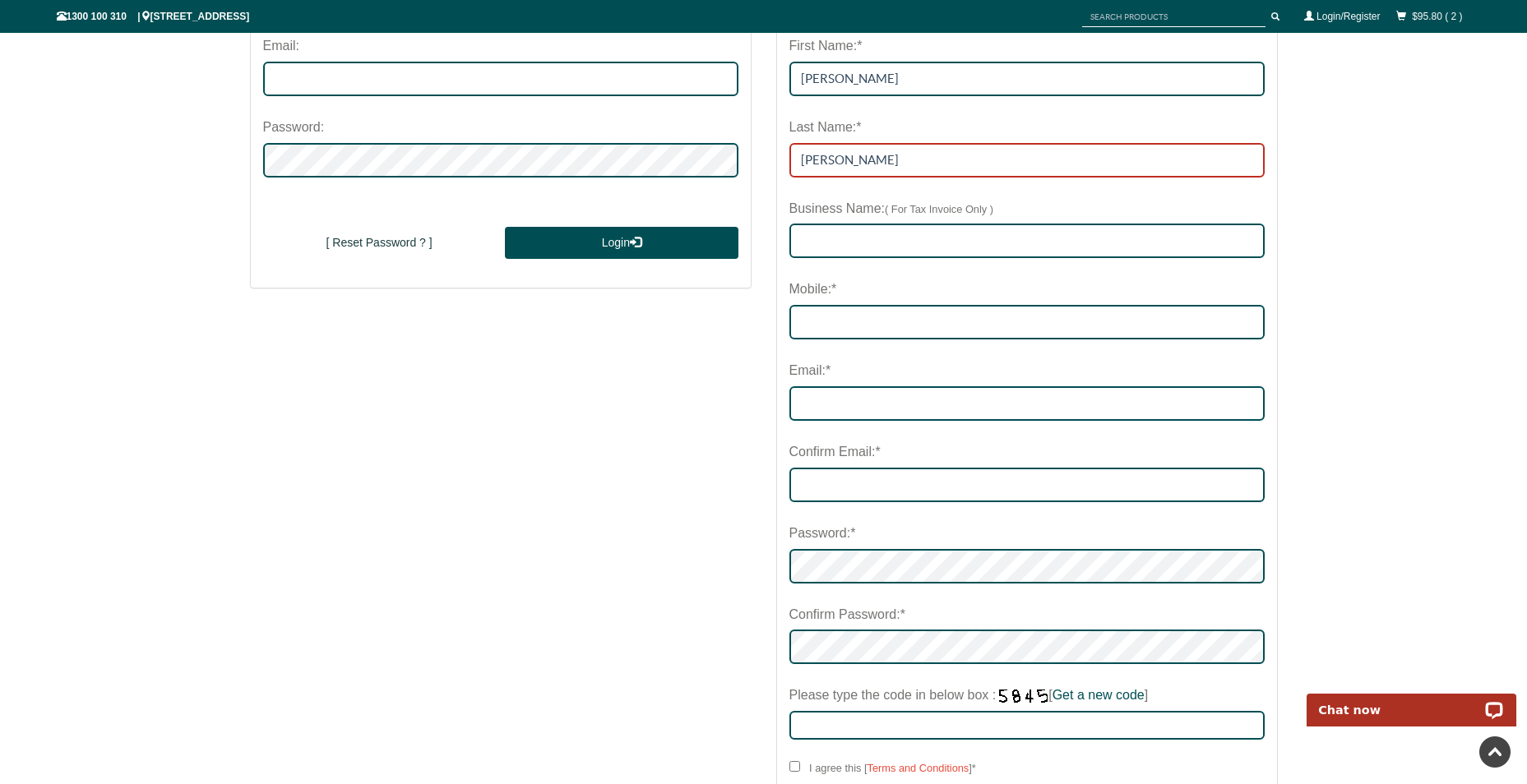
type input "[PERSON_NAME]"
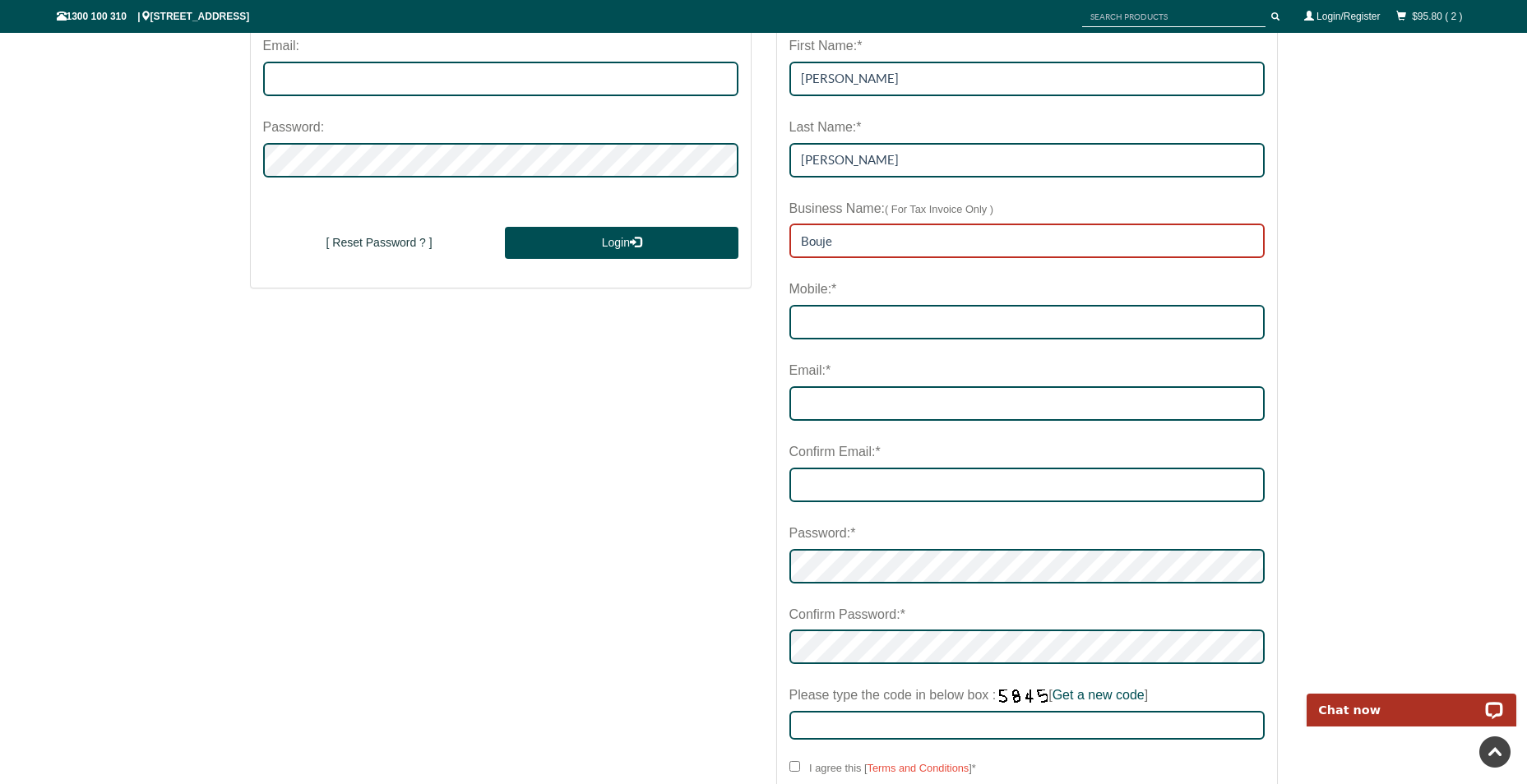
type input "Boujee Boxes AU PTY LTD"
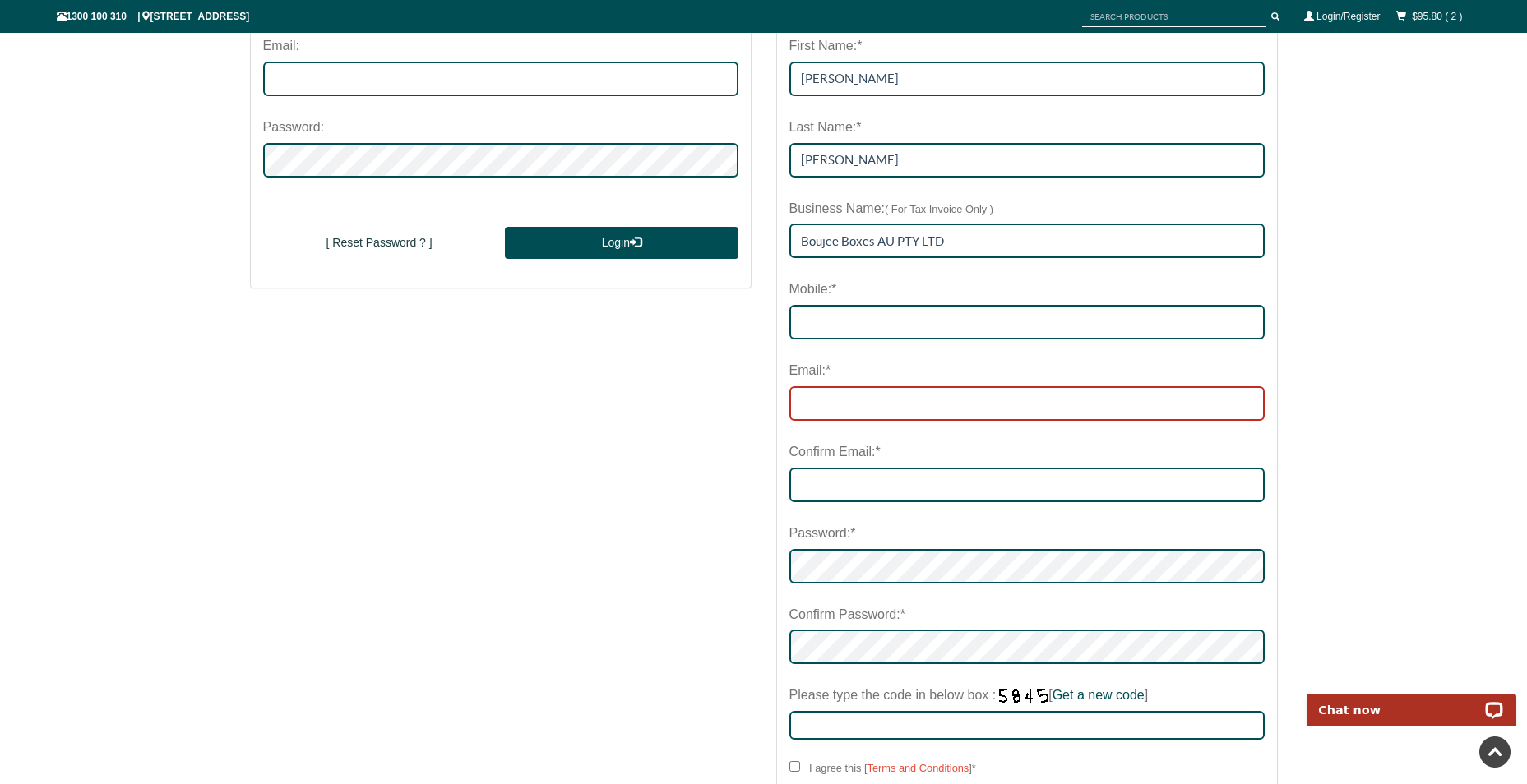
type input "[EMAIL_ADDRESS][DOMAIN_NAME]"
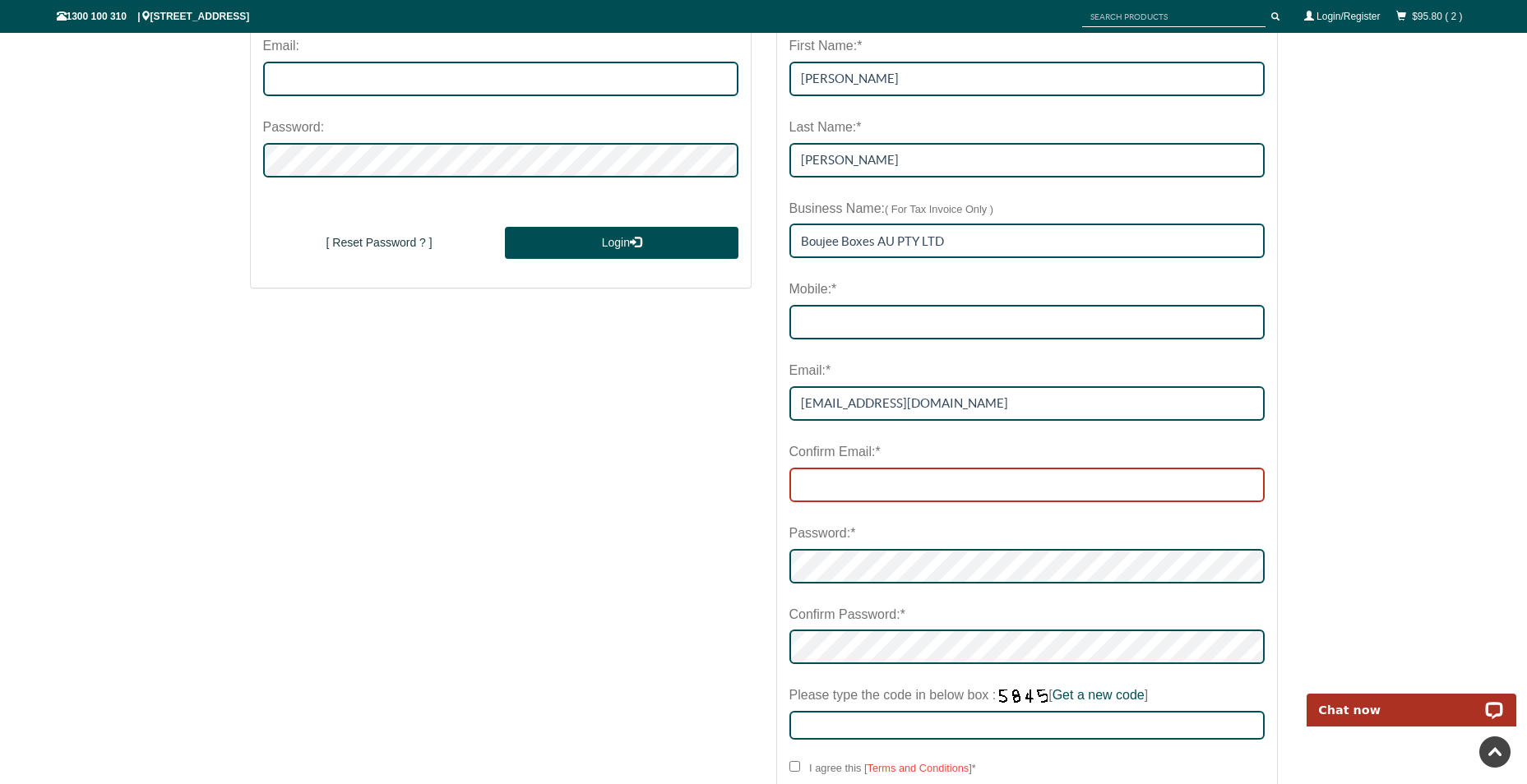
type input "[EMAIL_ADDRESS][DOMAIN_NAME]"
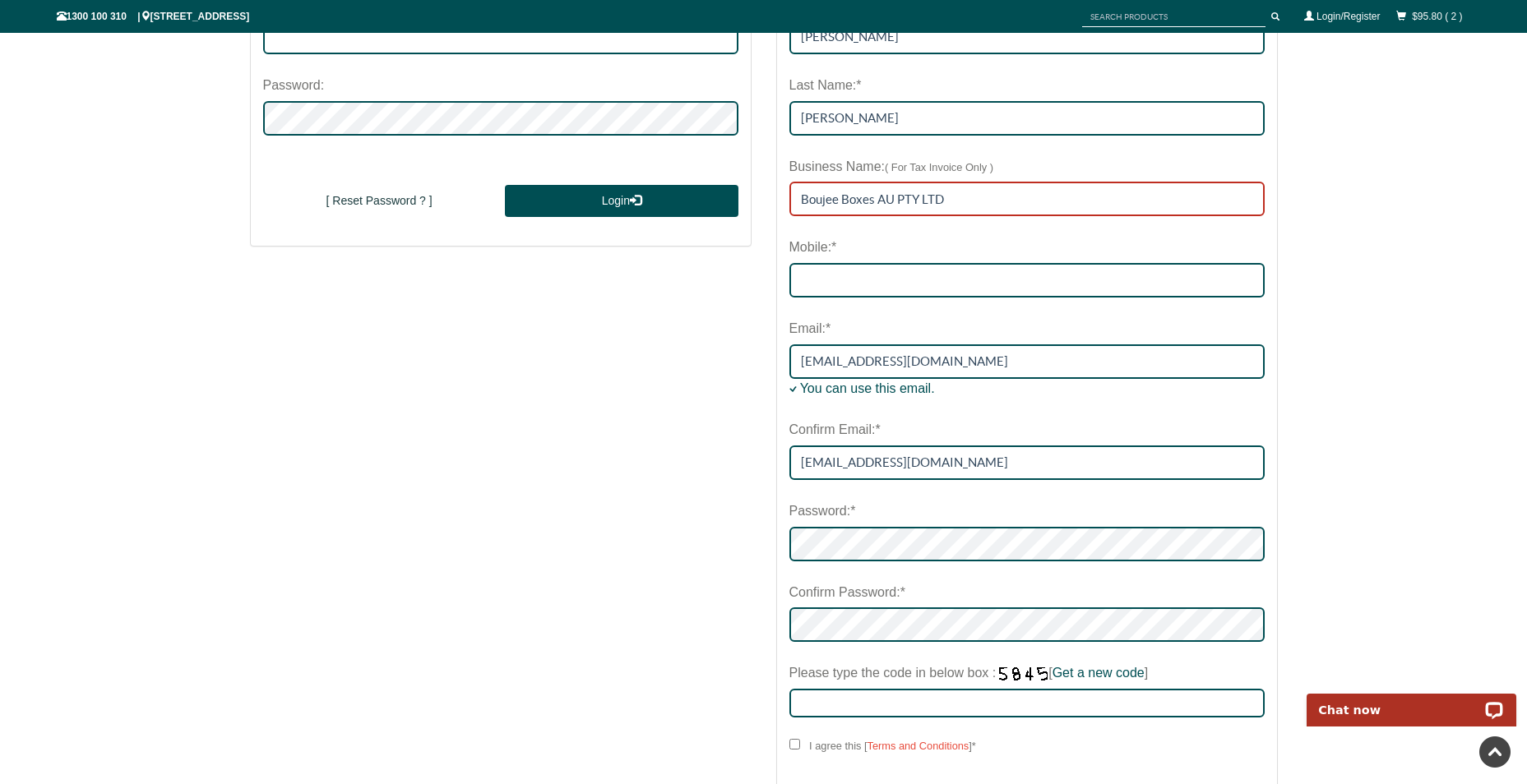
scroll to position [246, 0]
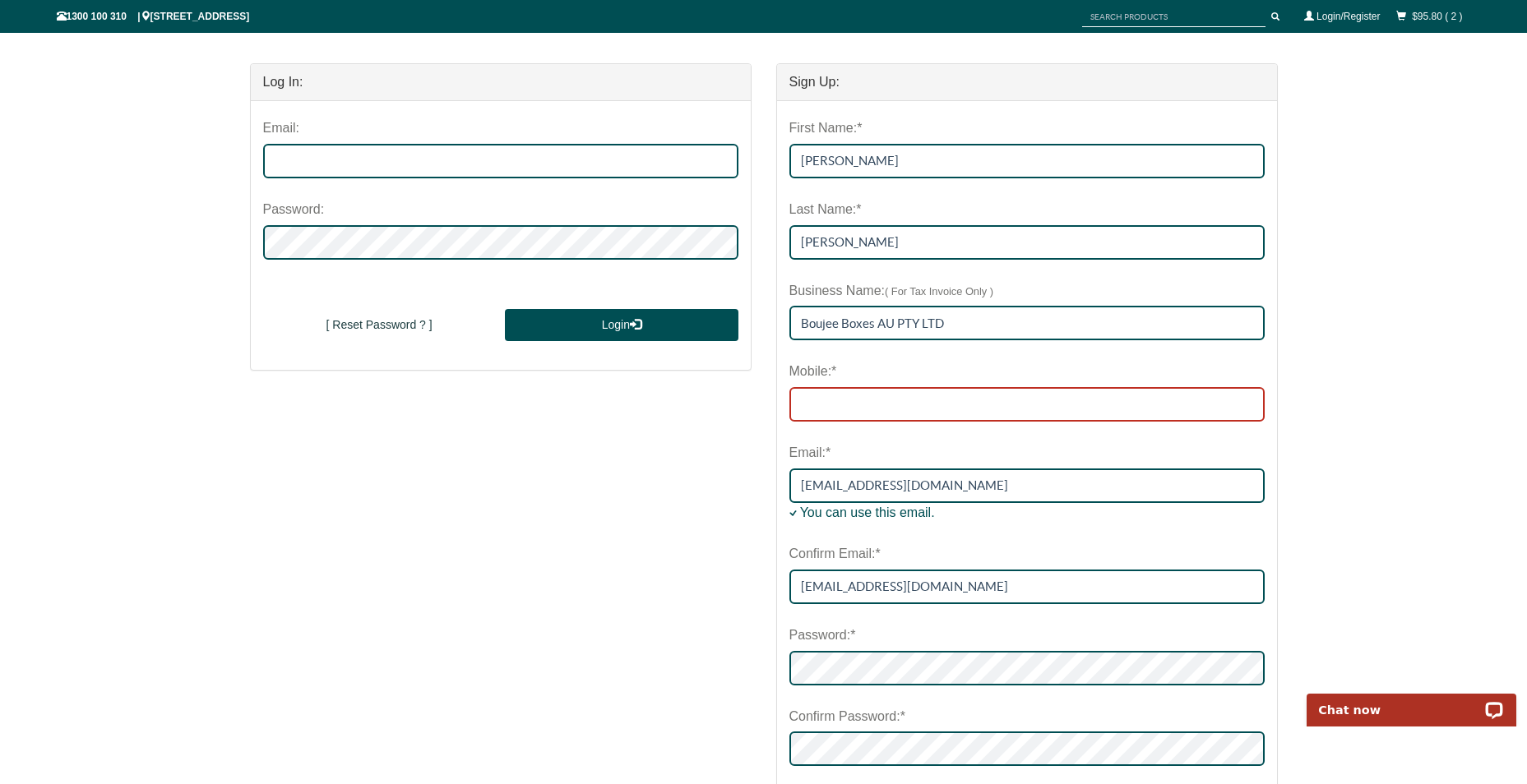
click at [928, 410] on input "Mobile:*" at bounding box center [1027, 404] width 475 height 34
type input "0435350599"
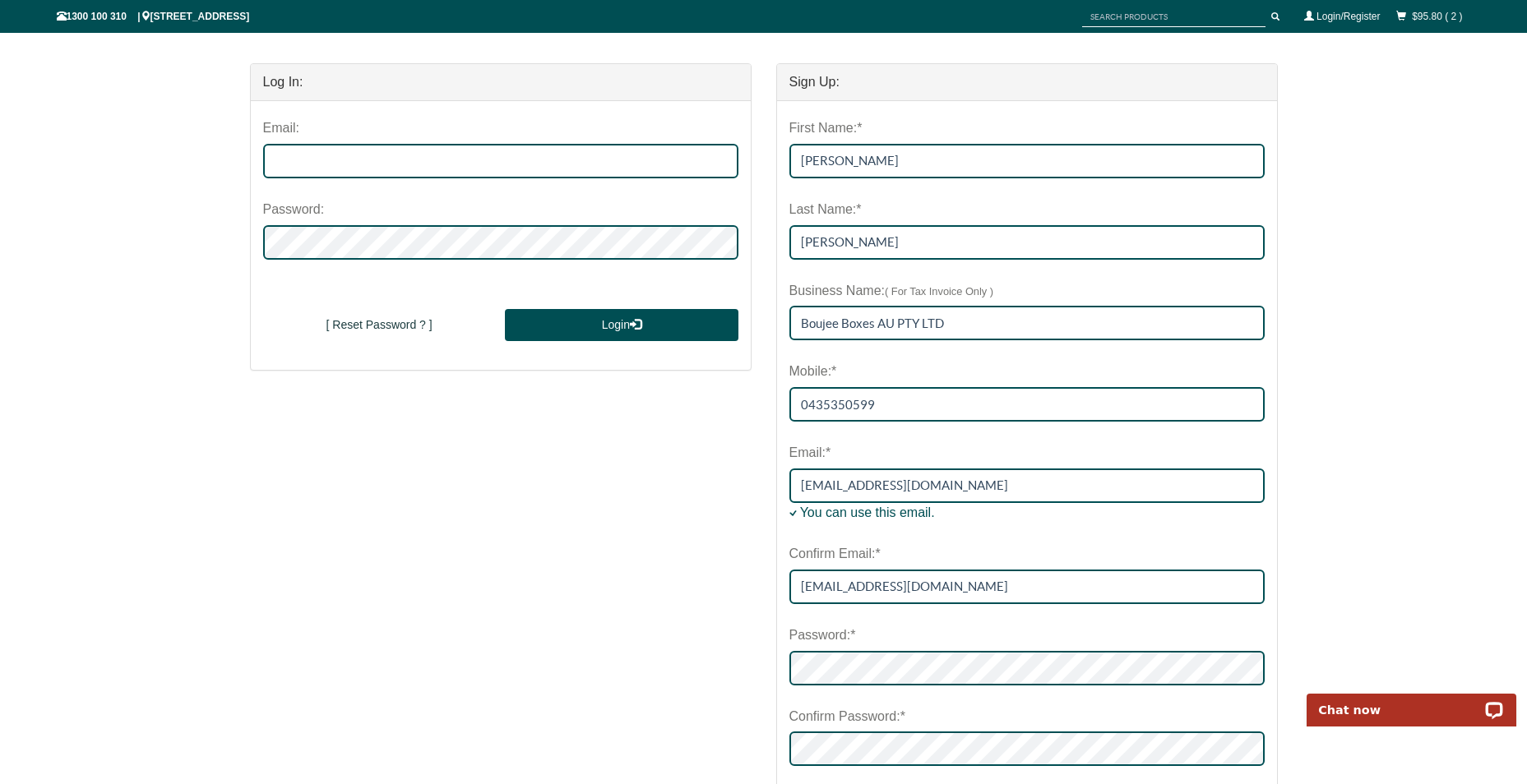
click at [1336, 285] on div "HOME > LOGIN/REGISTER Log In: Email: Password: New User Sign Up [ Reset Passwor…" at bounding box center [764, 506] width 1527 height 1172
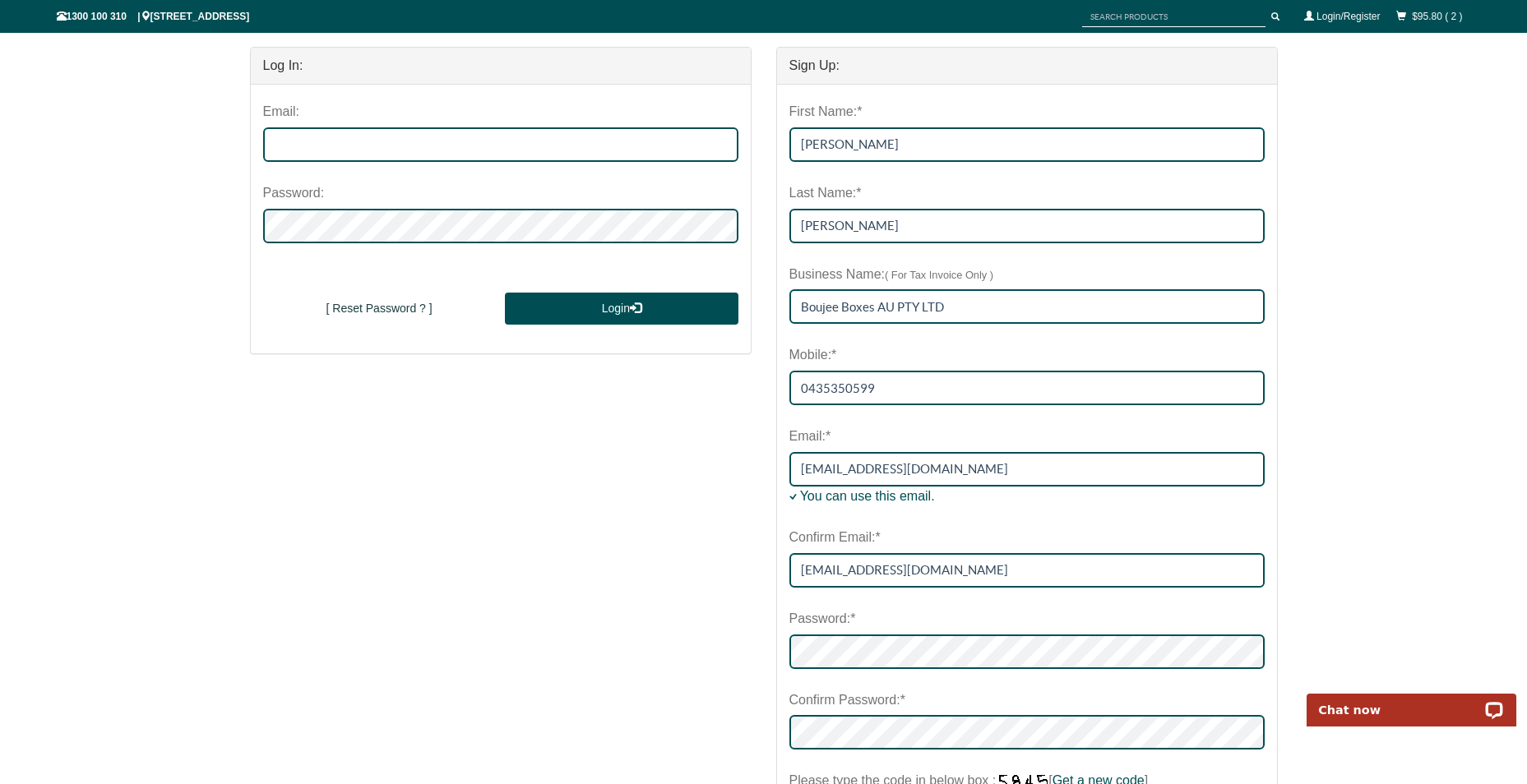
scroll to position [575, 0]
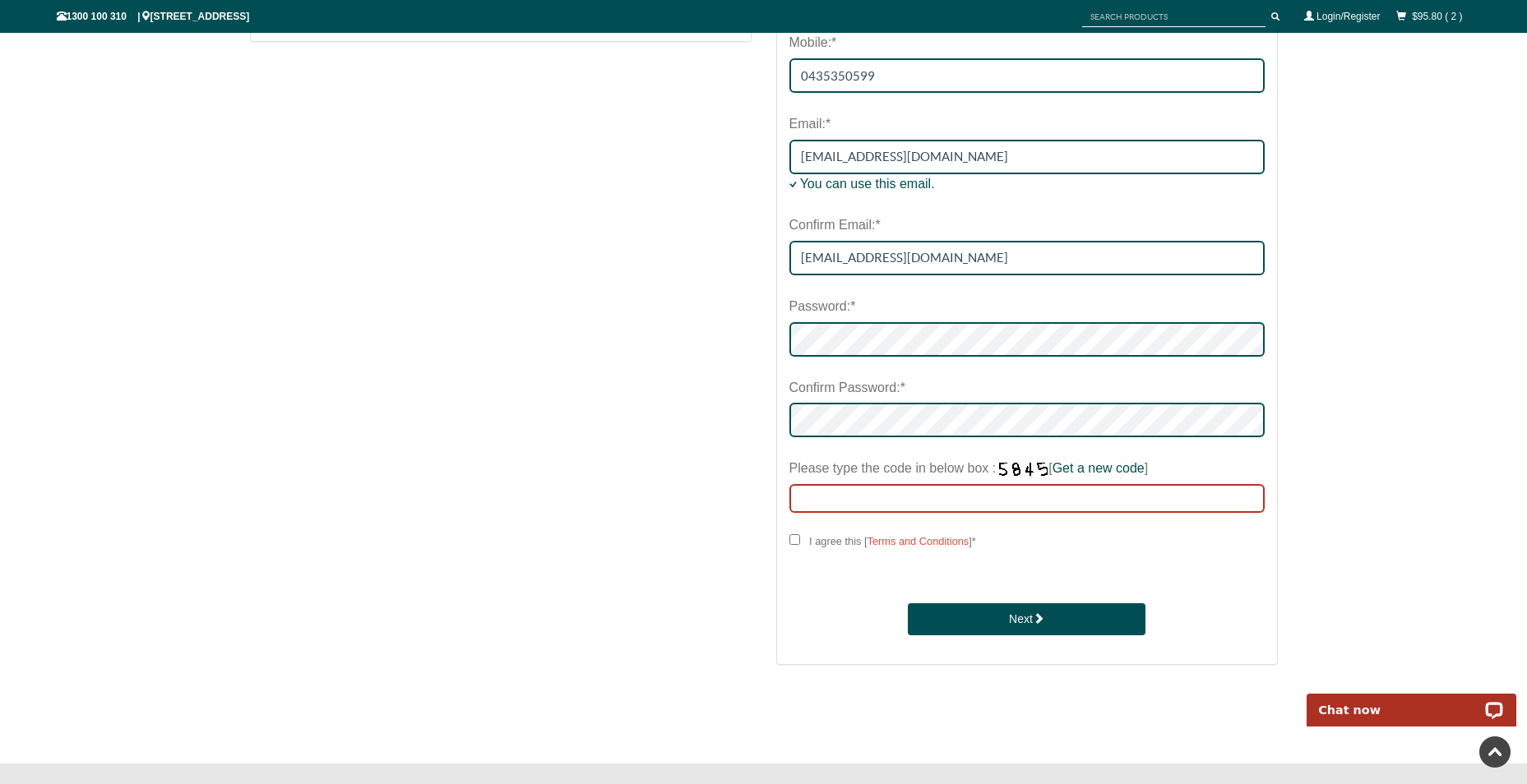
click at [975, 502] on input "Please type the code in below box : [ Get a new code ]" at bounding box center [1027, 498] width 475 height 29
type input "7292"
click at [794, 538] on input "I agree this [ Terms and Conditions ] *" at bounding box center [794, 539] width 11 height 11
checkbox input "****"
click at [957, 595] on div "Next" at bounding box center [1027, 603] width 475 height 66
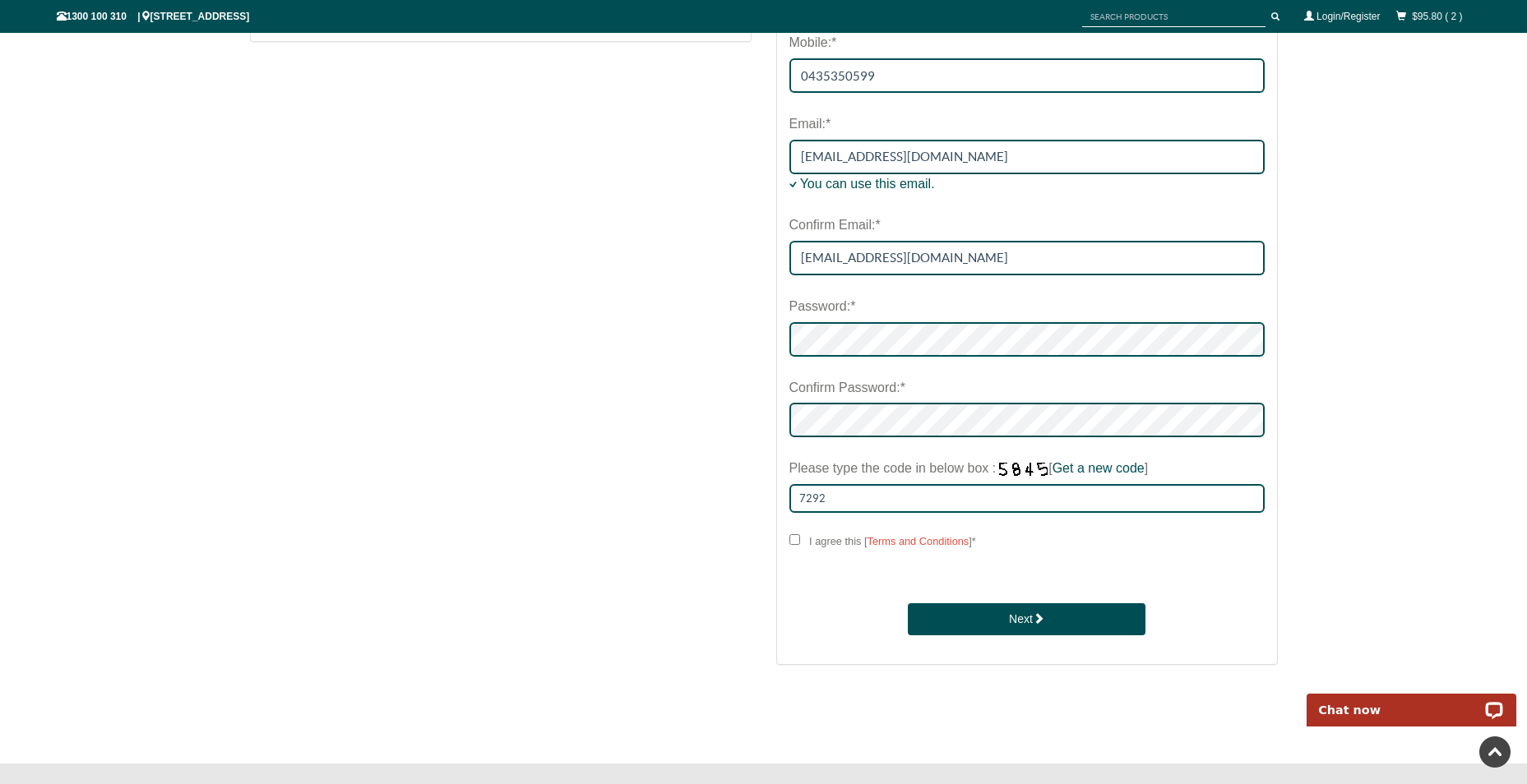
click at [966, 613] on button "Next" at bounding box center [1026, 620] width 237 height 33
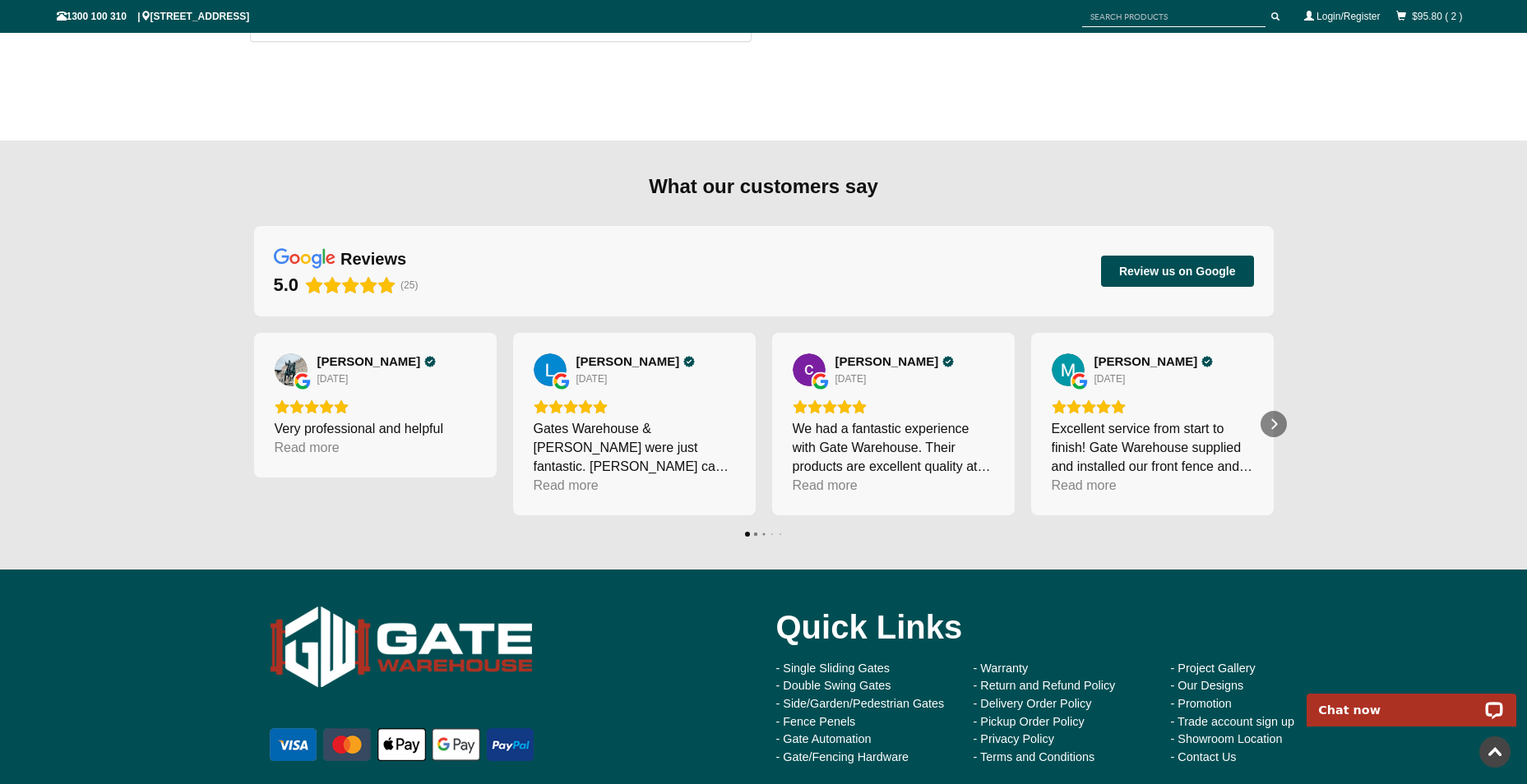
type input "[EMAIL_ADDRESS][DOMAIN_NAME]"
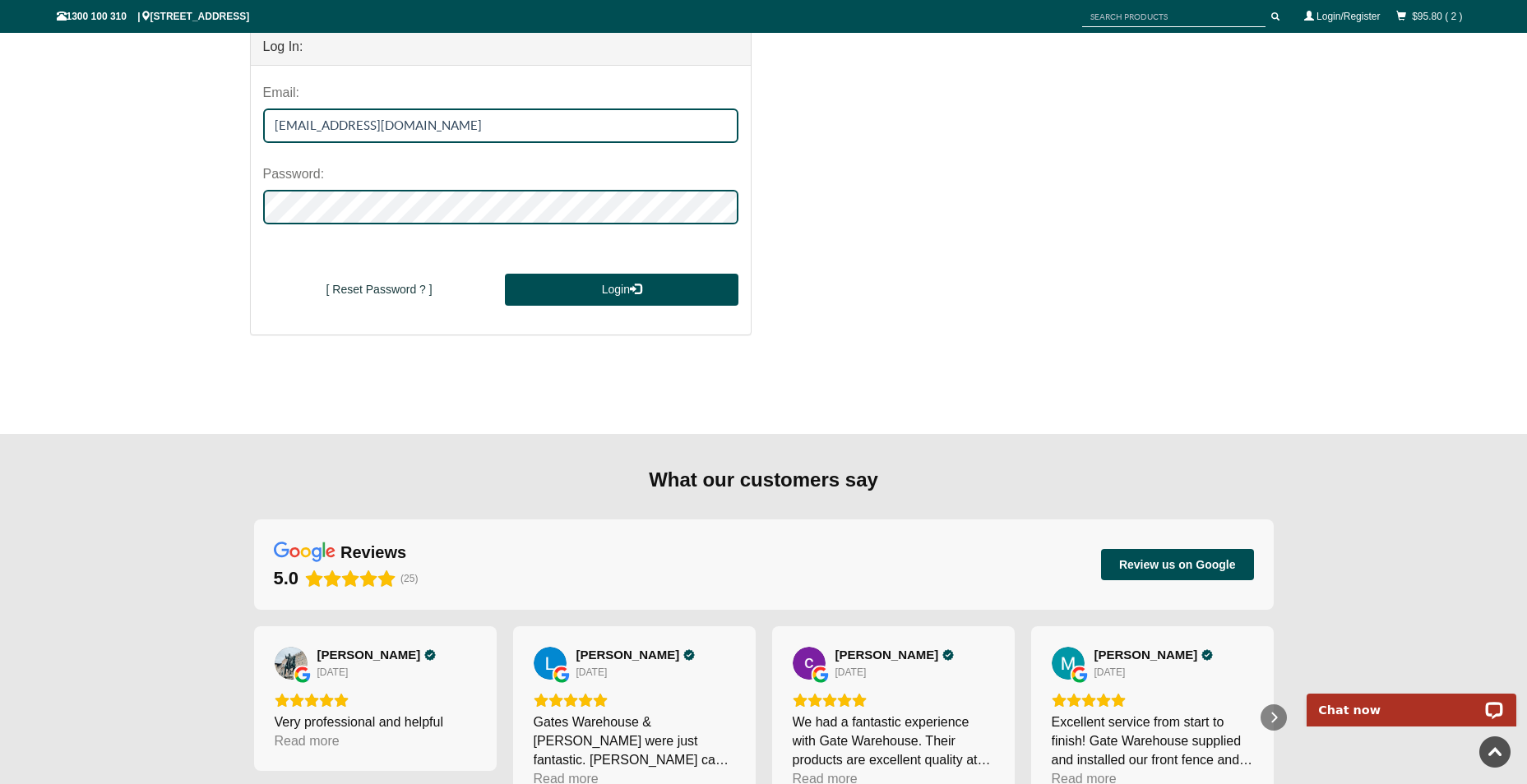
scroll to position [82, 0]
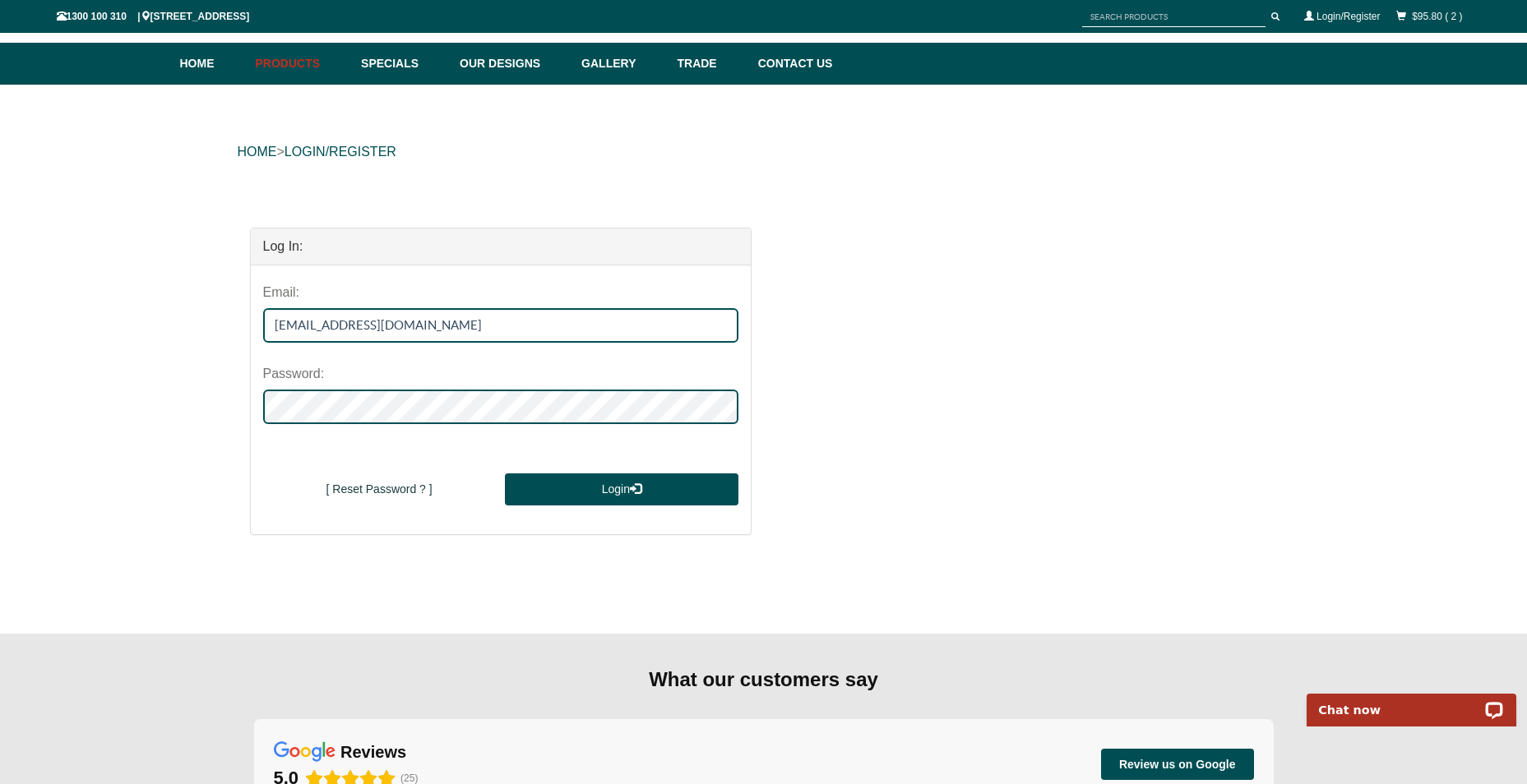
click at [641, 488] on span "submit" at bounding box center [635, 489] width 12 height 12
